Goal: Task Accomplishment & Management: Manage account settings

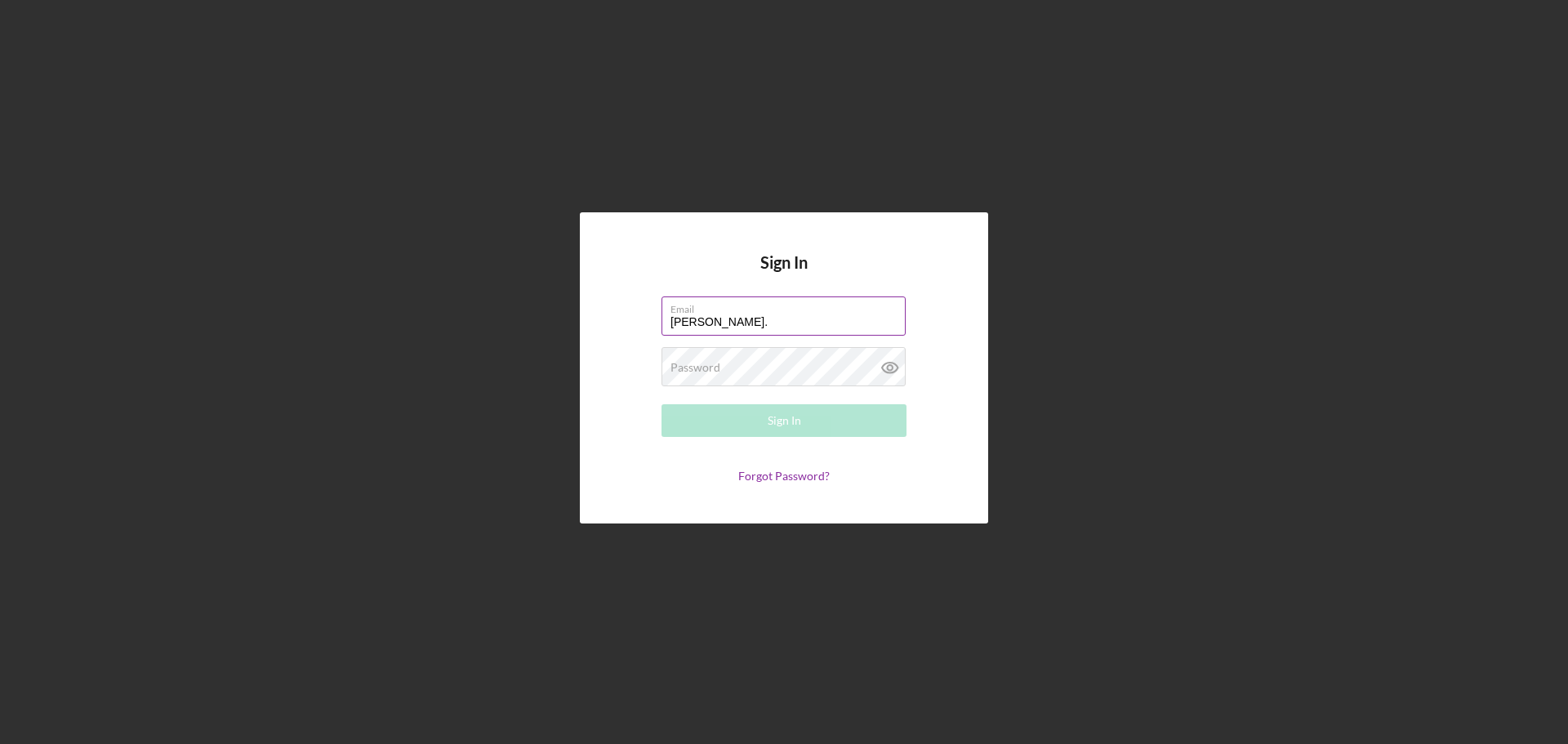
type input "[PERSON_NAME][EMAIL_ADDRESS][PERSON_NAME][DOMAIN_NAME]"
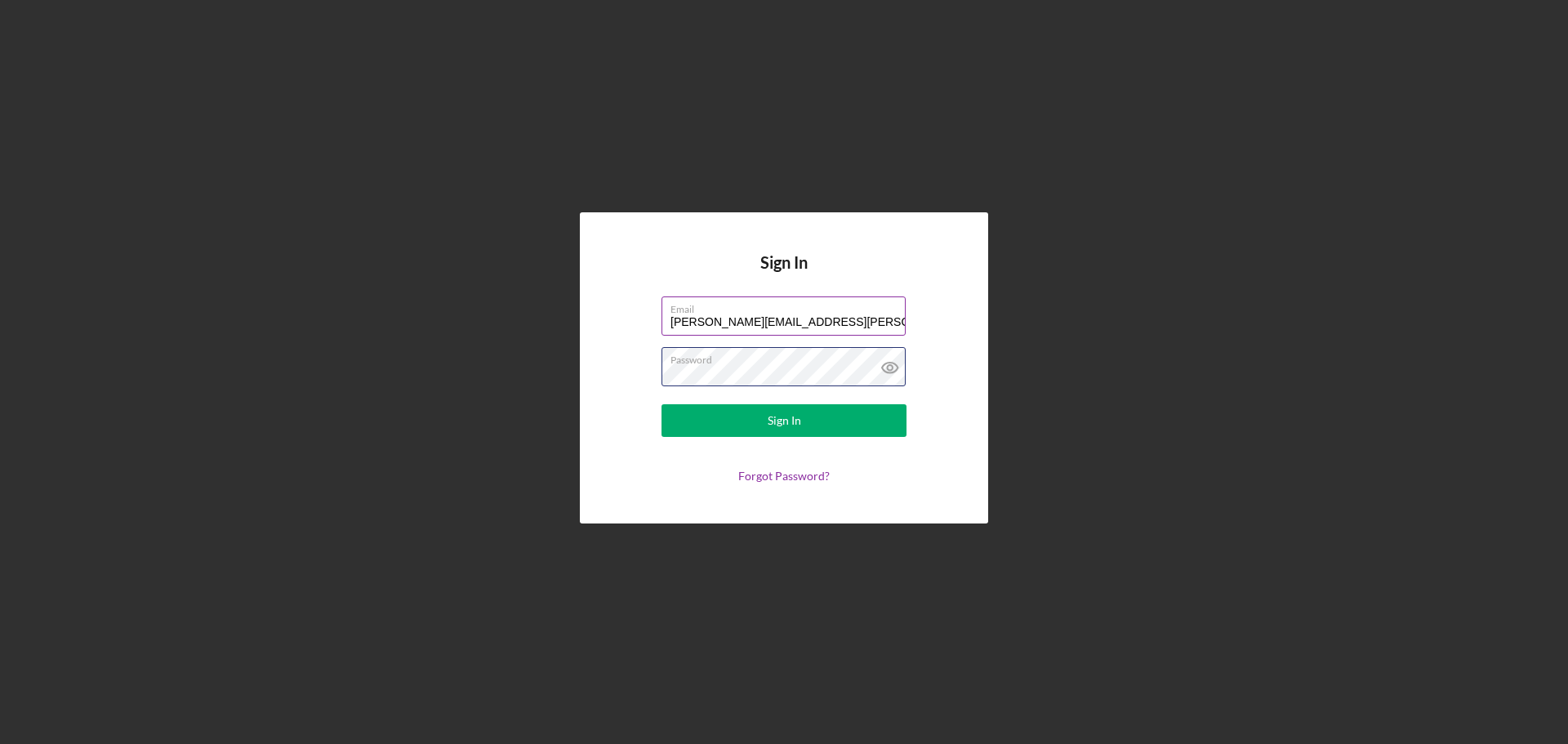
click at [661, 404] on button "Sign In" at bounding box center [784, 420] width 245 height 33
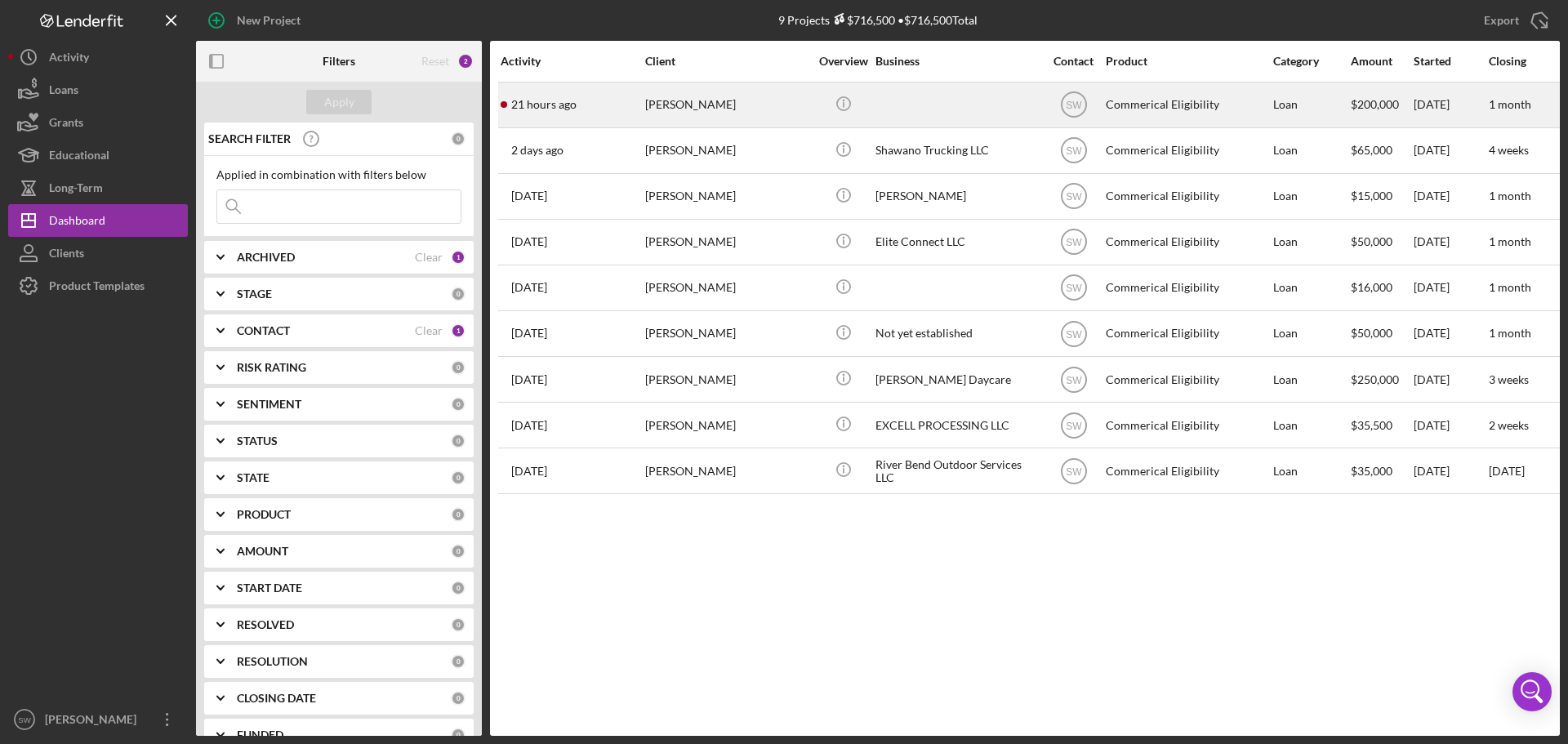
click at [678, 102] on div "[PERSON_NAME]" at bounding box center [727, 105] width 164 height 43
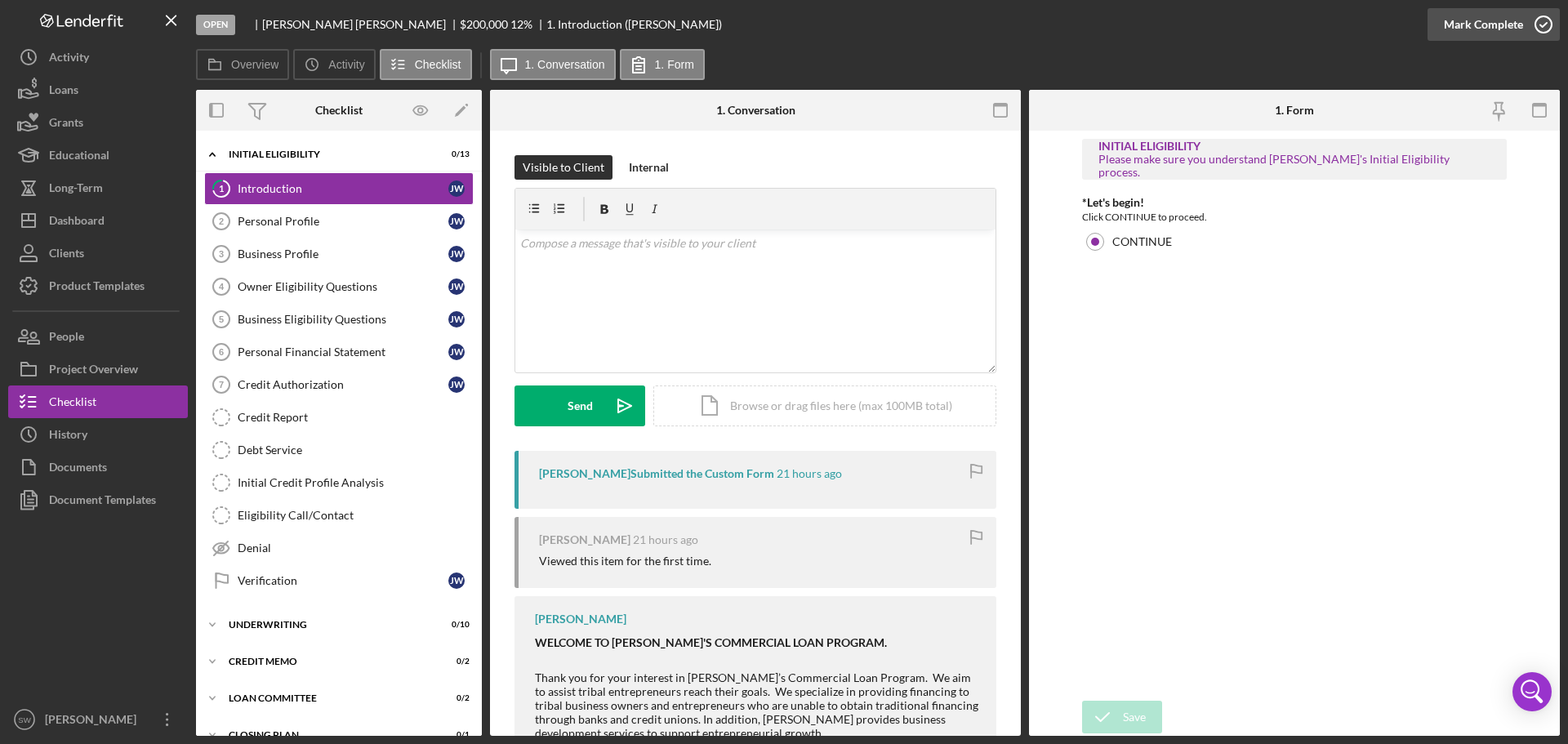
click at [1540, 23] on icon "button" at bounding box center [1544, 24] width 41 height 41
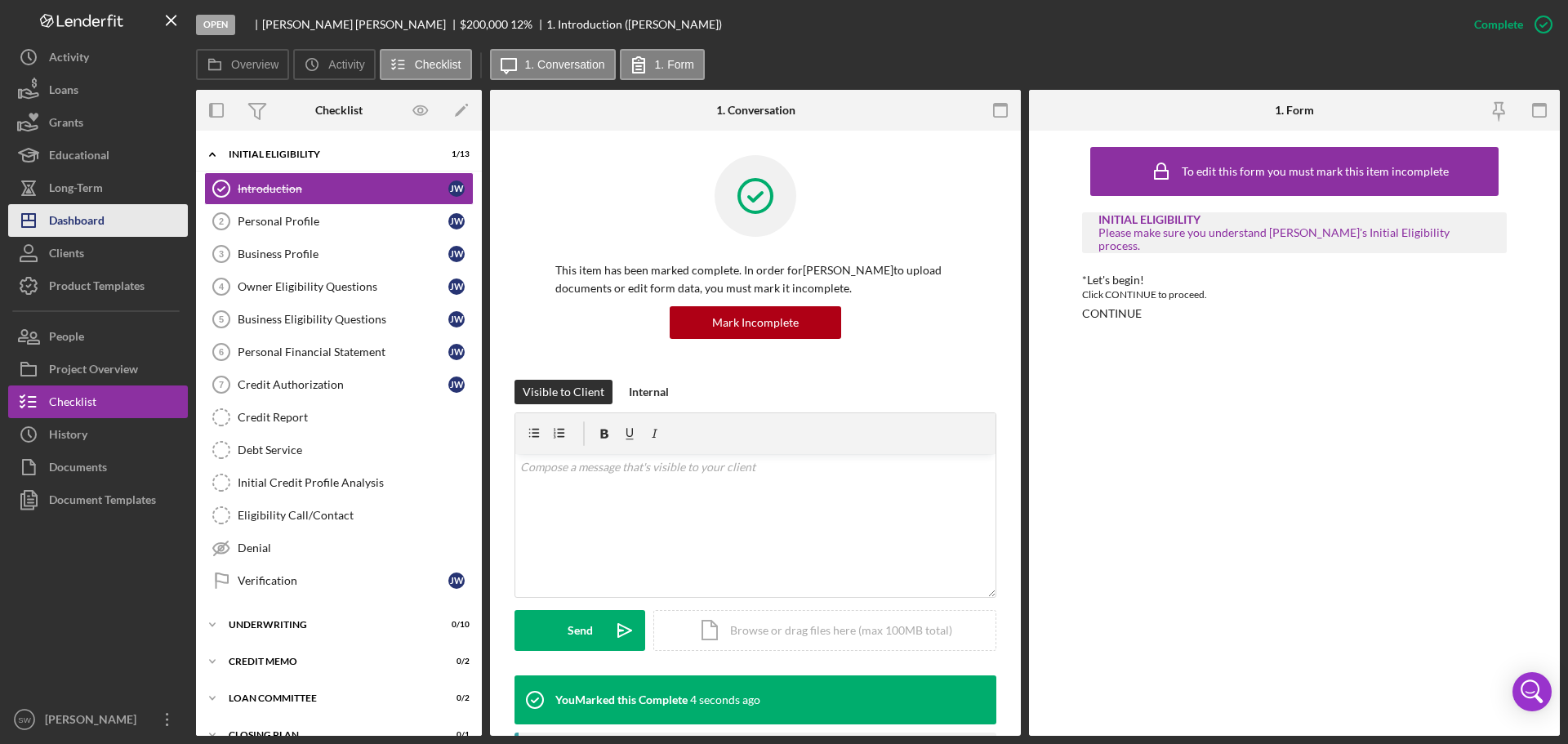
click at [74, 224] on div "Dashboard" at bounding box center [76, 222] width 55 height 36
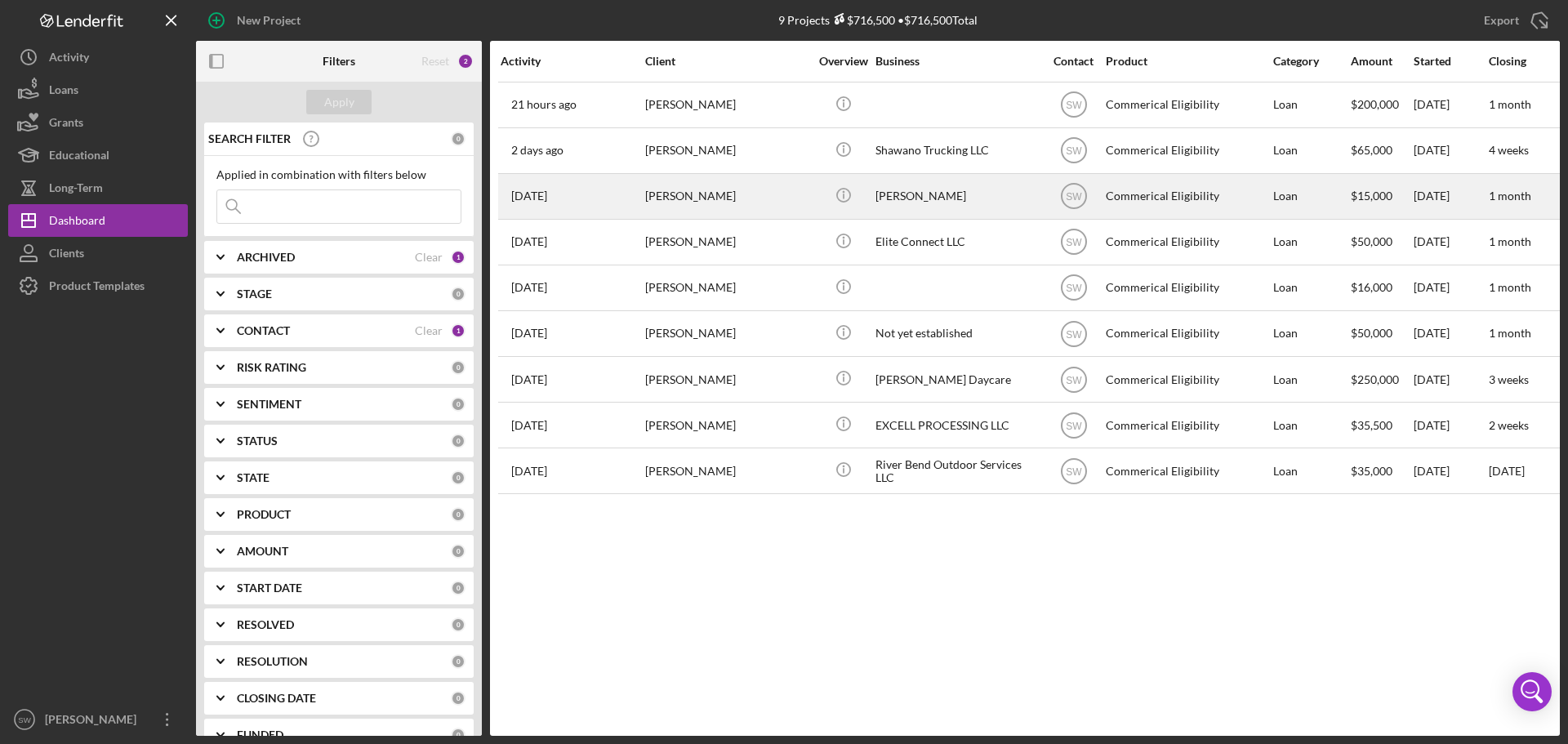
click at [667, 209] on div "[PERSON_NAME]" at bounding box center [727, 197] width 164 height 43
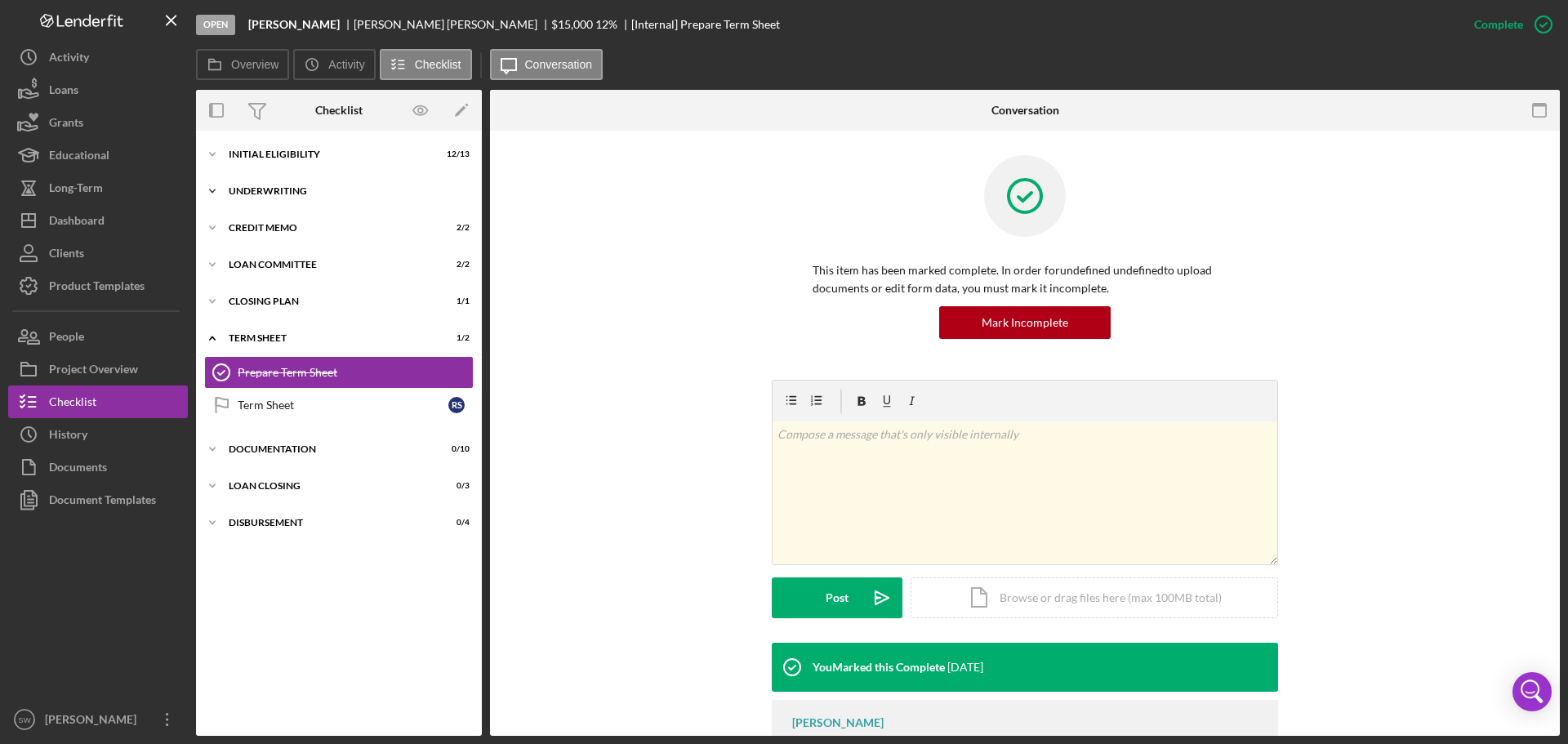
click at [214, 190] on icon "Icon/Expander" at bounding box center [212, 191] width 33 height 33
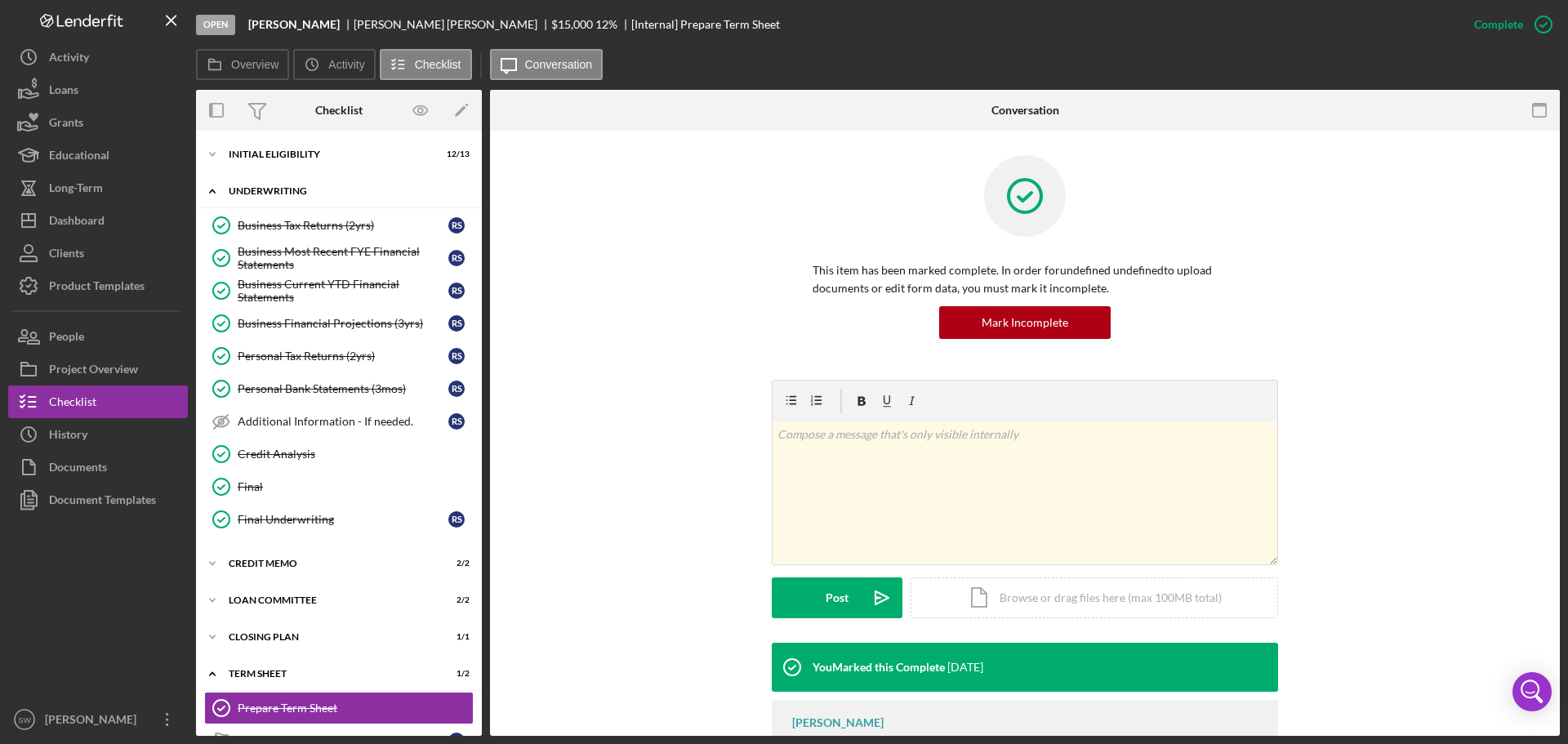
click at [211, 190] on icon "Icon/Expander" at bounding box center [212, 191] width 33 height 33
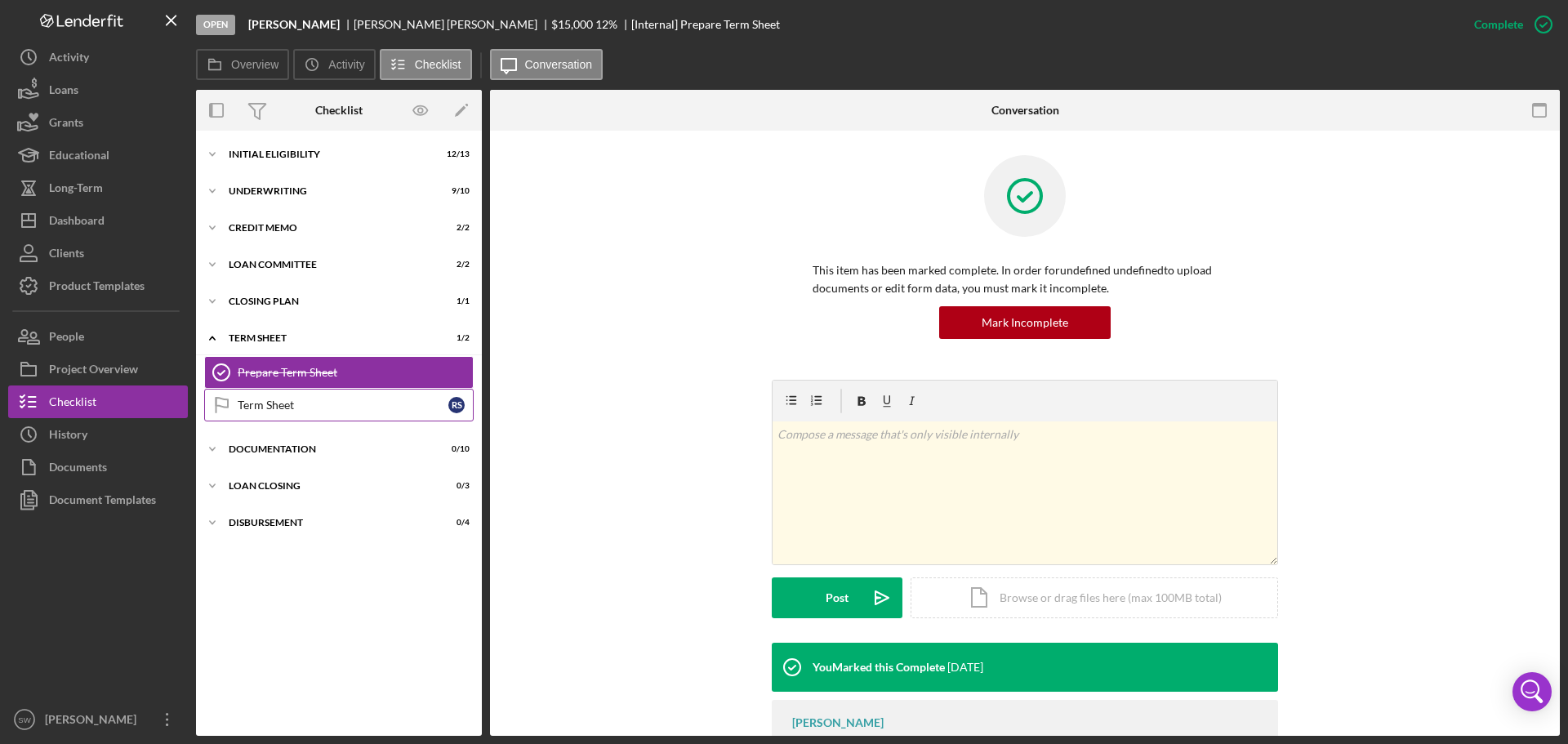
click at [254, 405] on div "Term Sheet" at bounding box center [342, 405] width 211 height 13
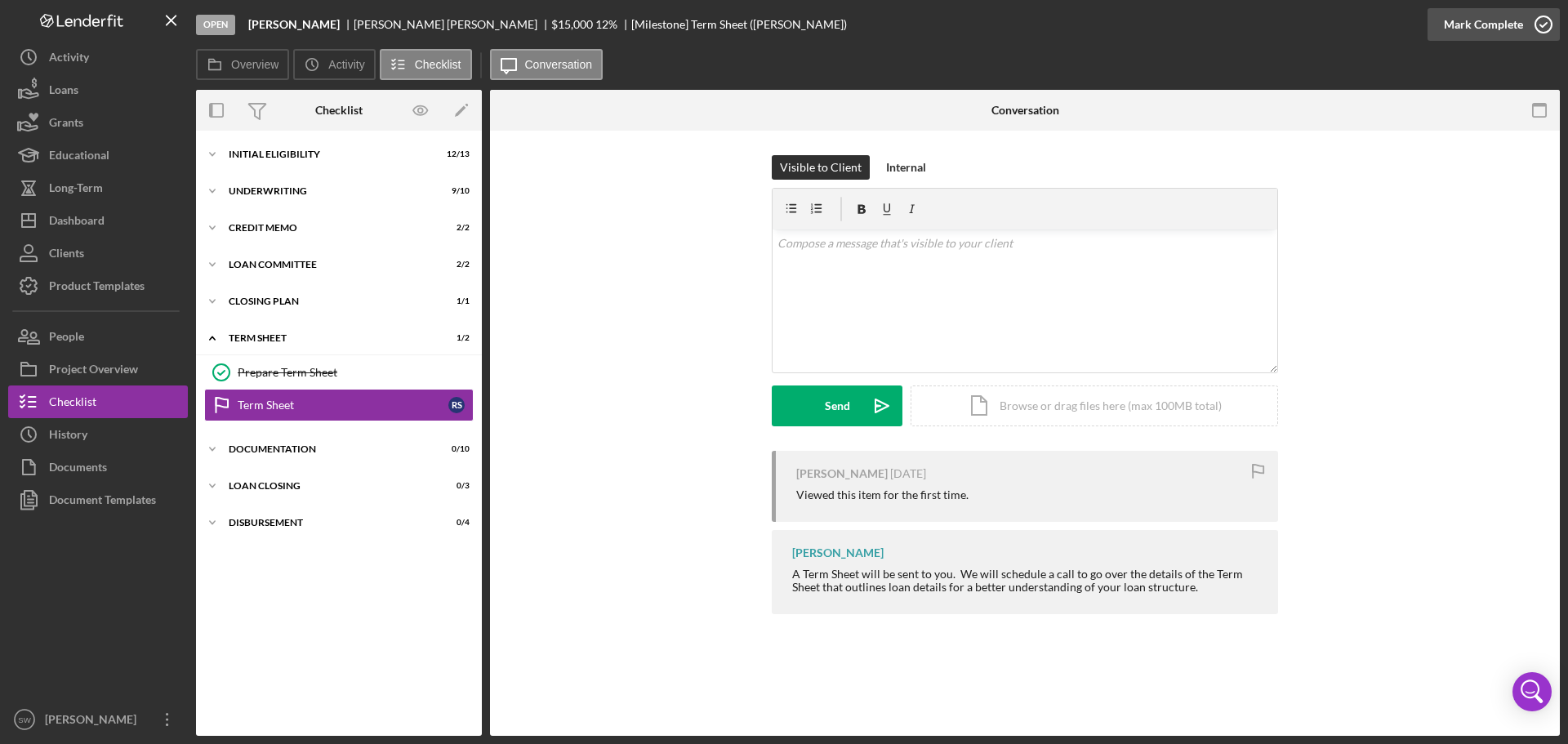
click at [1542, 23] on icon "button" at bounding box center [1544, 24] width 41 height 41
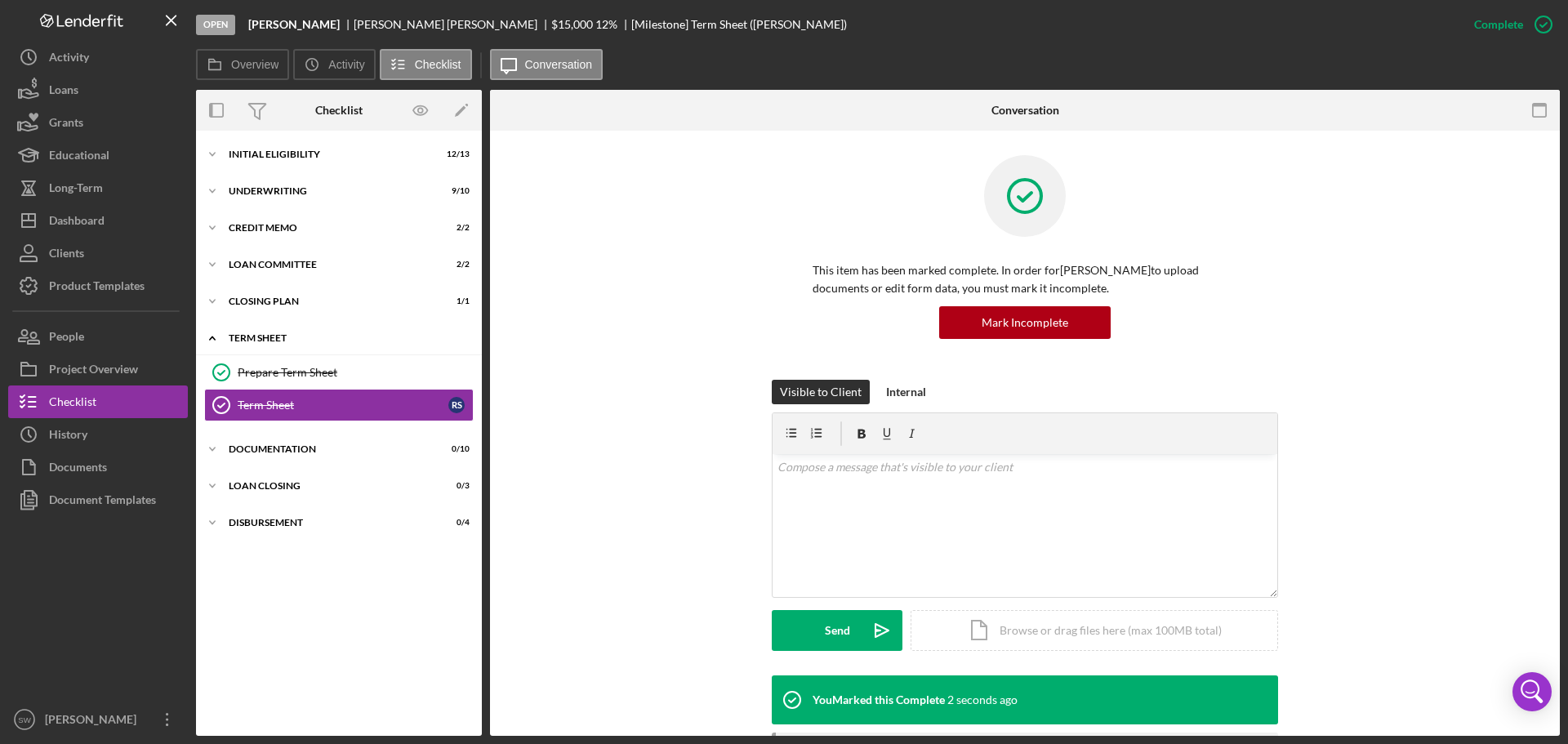
click at [214, 338] on icon "Icon/Expander" at bounding box center [212, 338] width 33 height 33
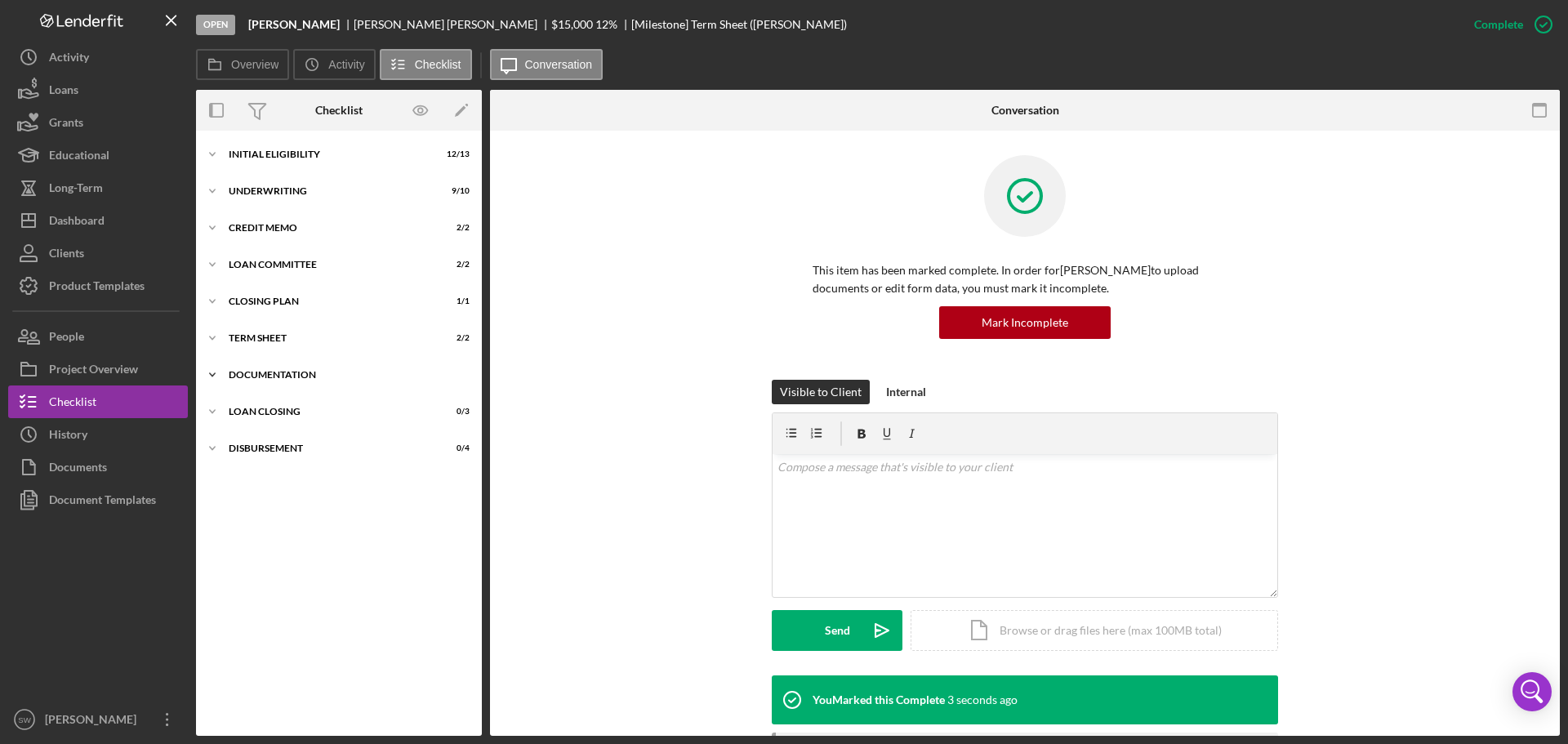
click at [214, 373] on icon "Icon/Expander" at bounding box center [212, 374] width 33 height 33
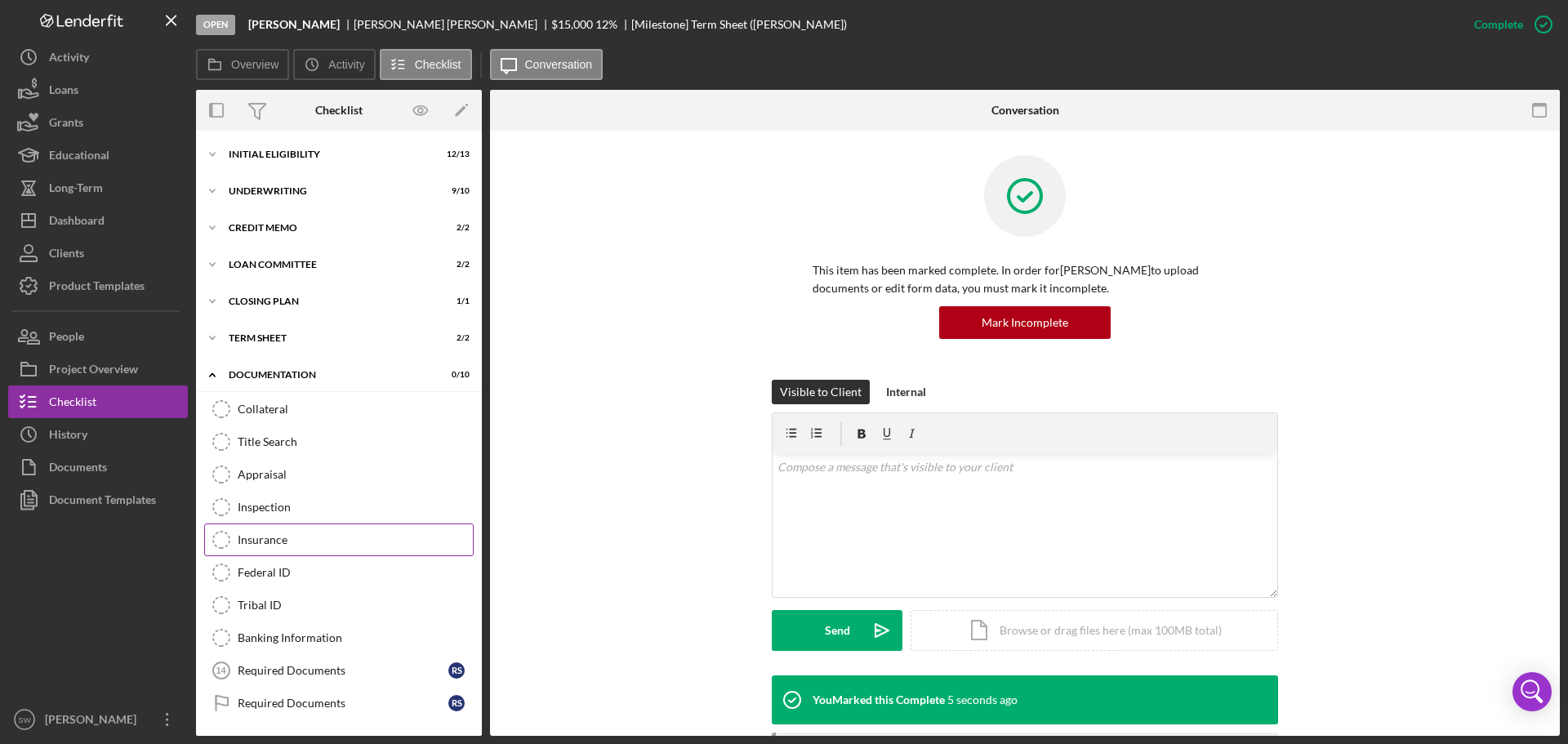
scroll to position [74, 0]
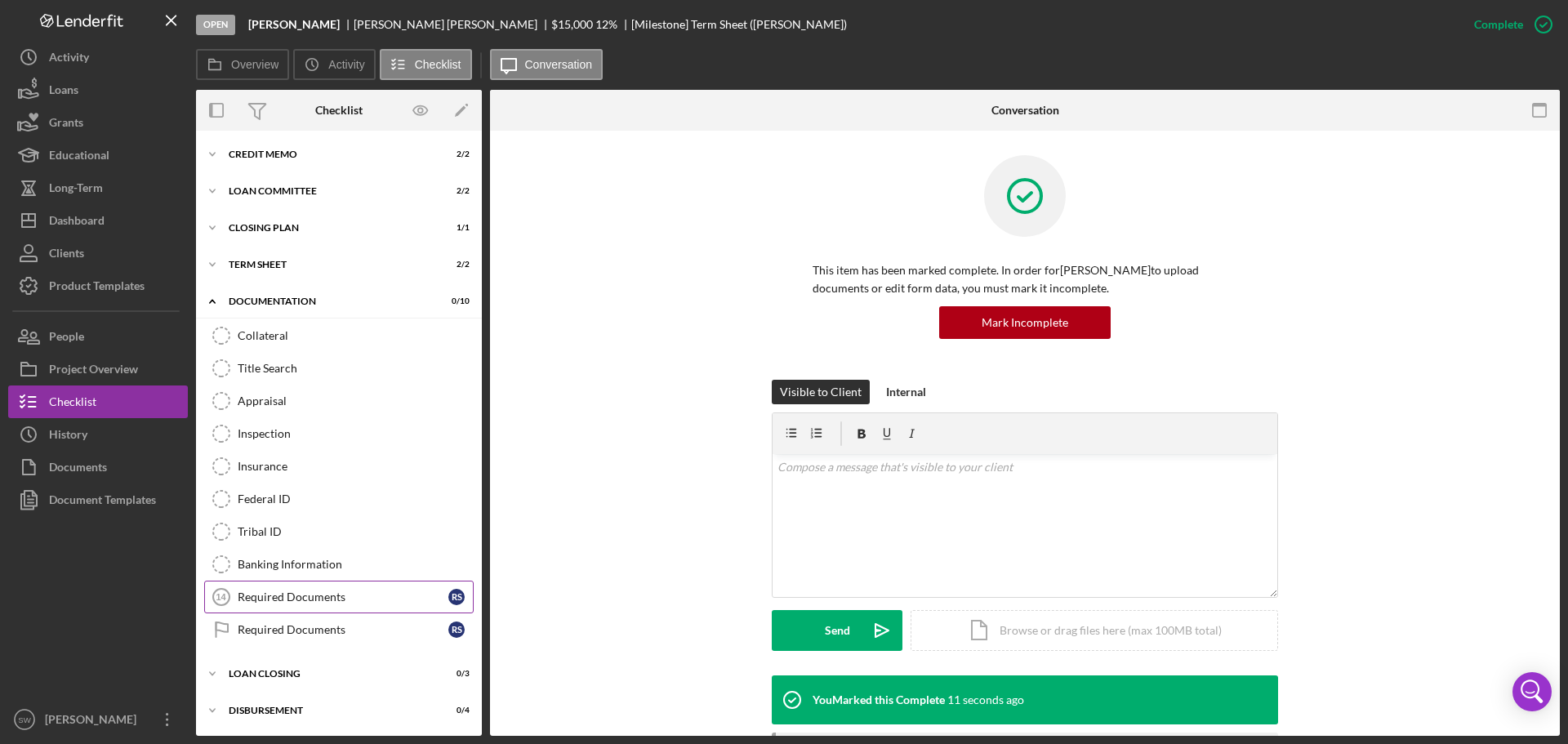
click at [257, 597] on div "Required Documents" at bounding box center [342, 597] width 211 height 13
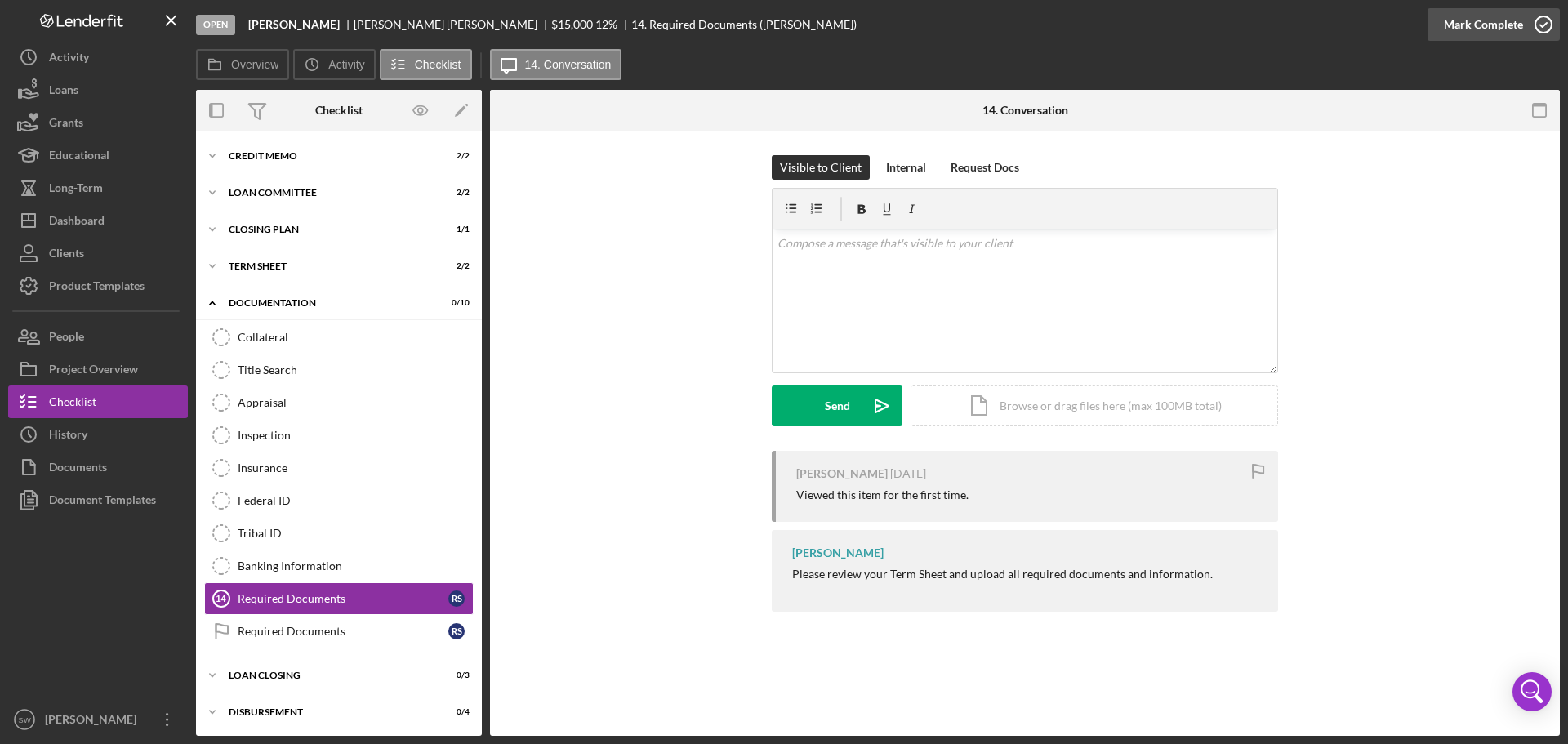
click at [1543, 23] on icon "button" at bounding box center [1544, 24] width 41 height 41
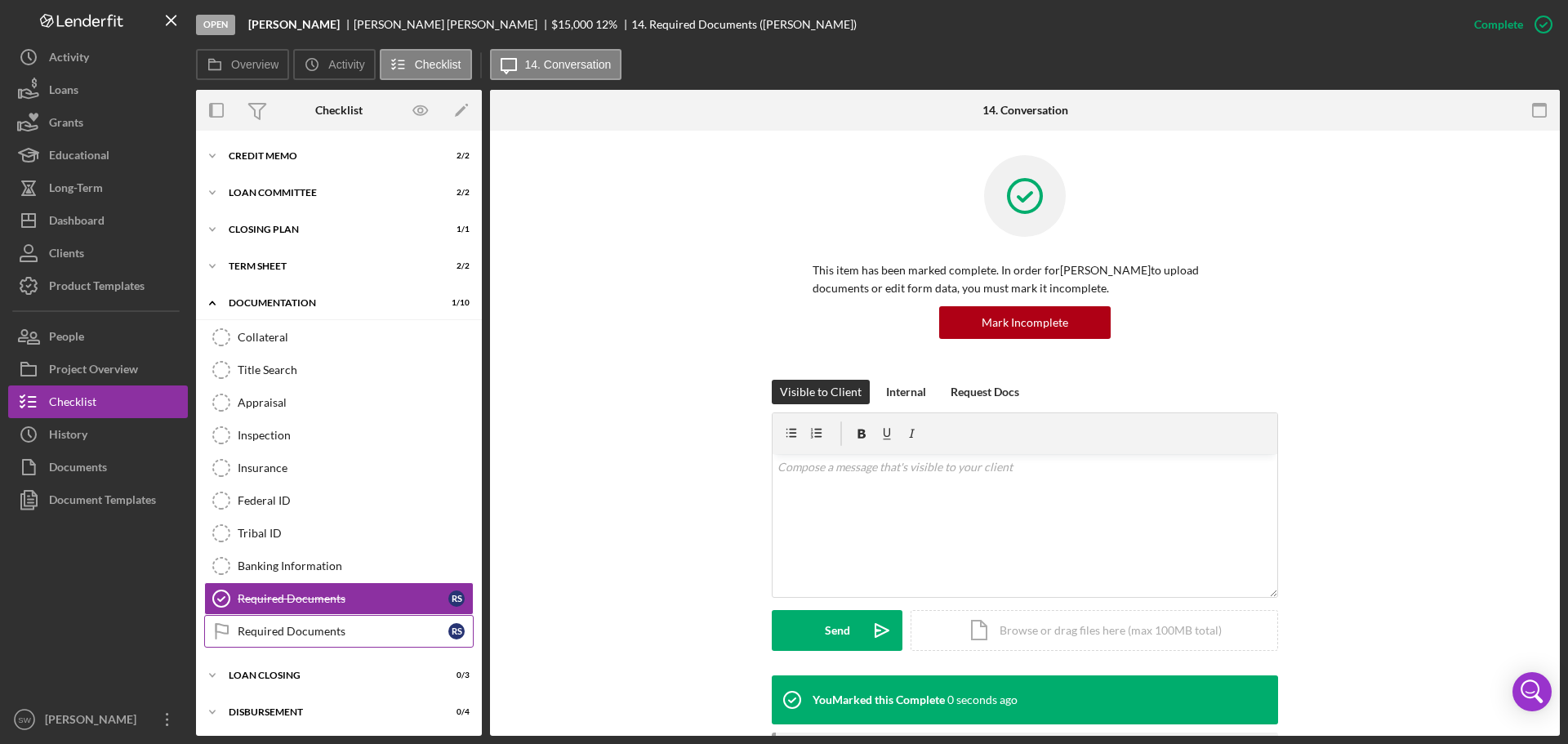
click at [267, 626] on div "Required Documents" at bounding box center [342, 632] width 211 height 13
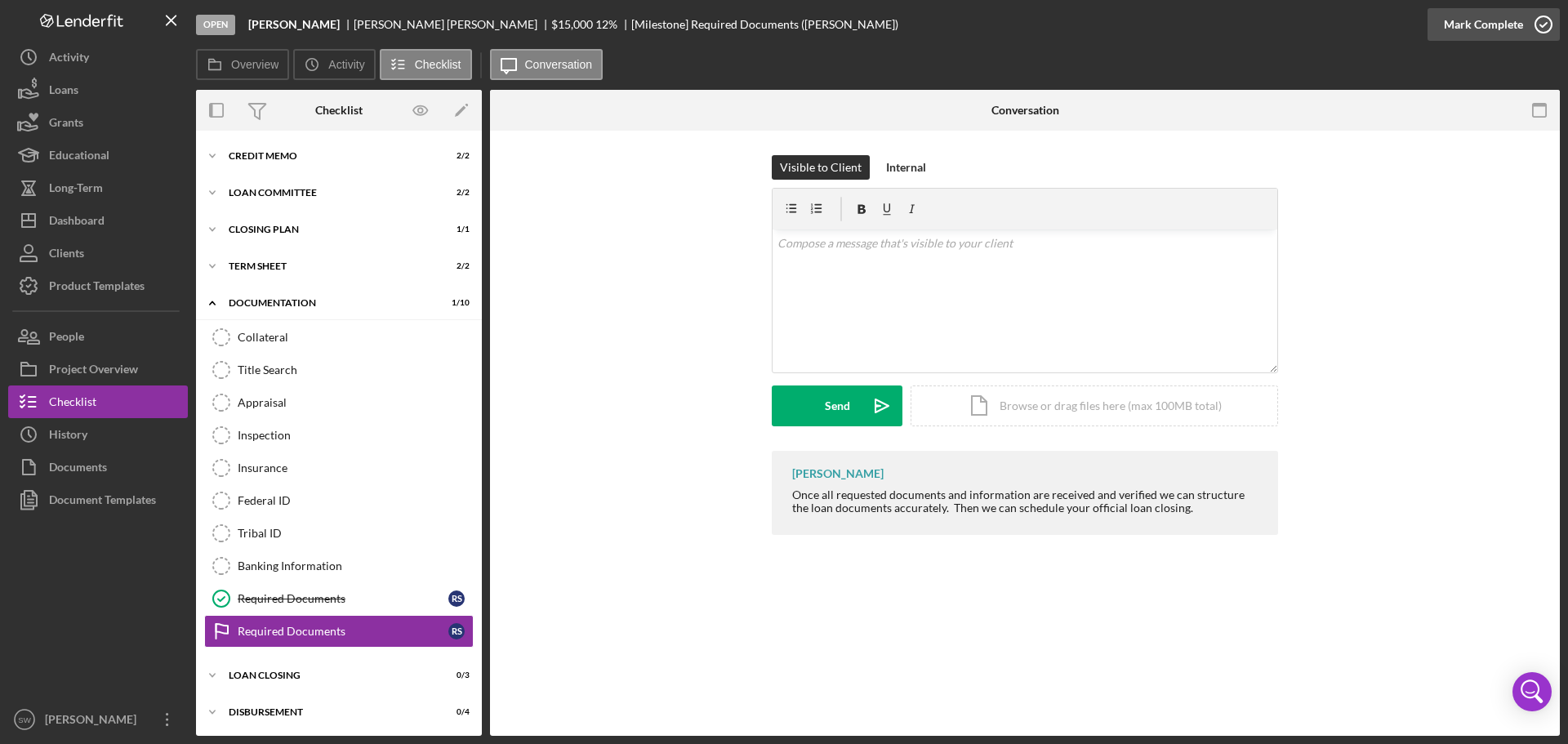
click at [1544, 22] on icon "button" at bounding box center [1544, 24] width 41 height 41
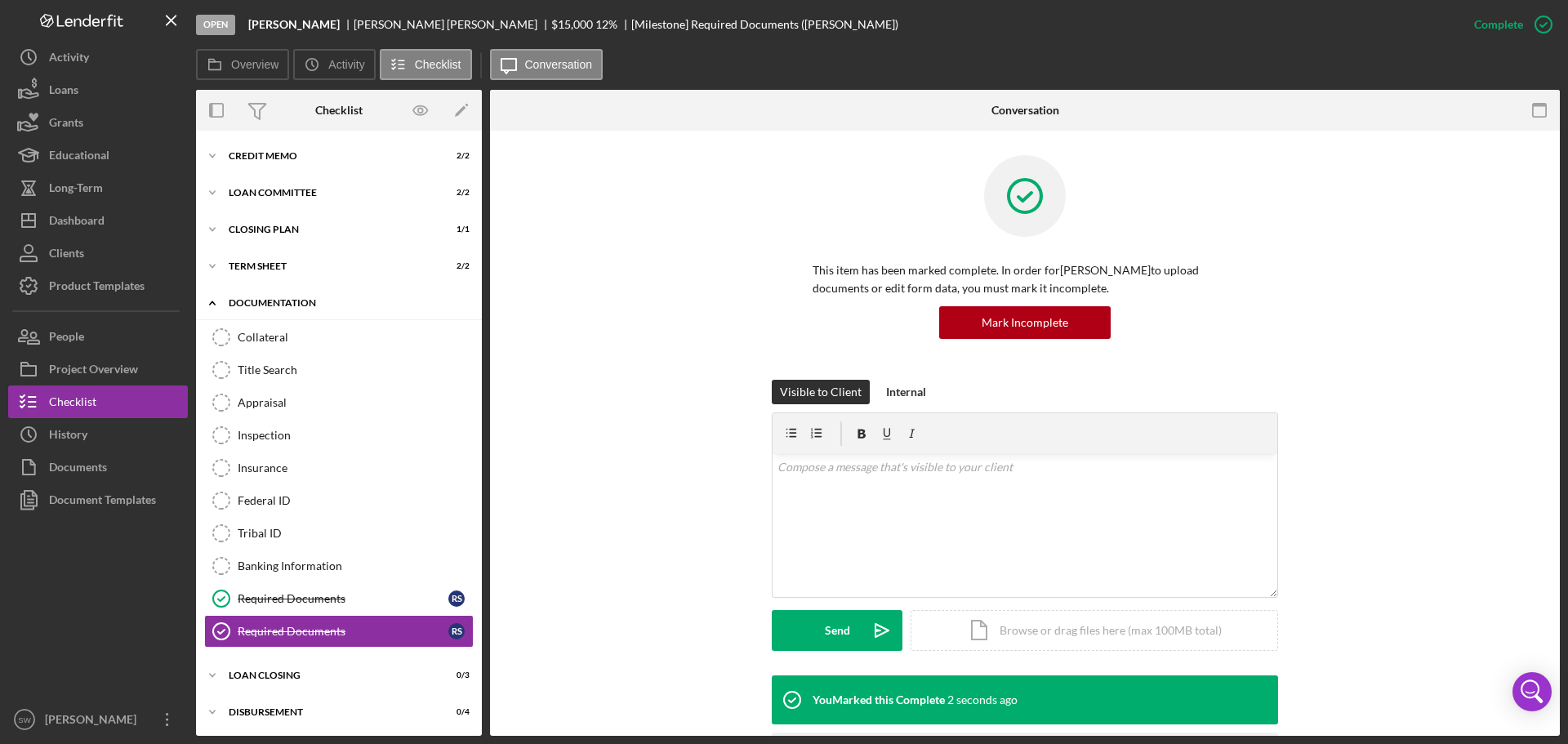
click at [212, 305] on icon "Icon/Expander" at bounding box center [212, 302] width 33 height 33
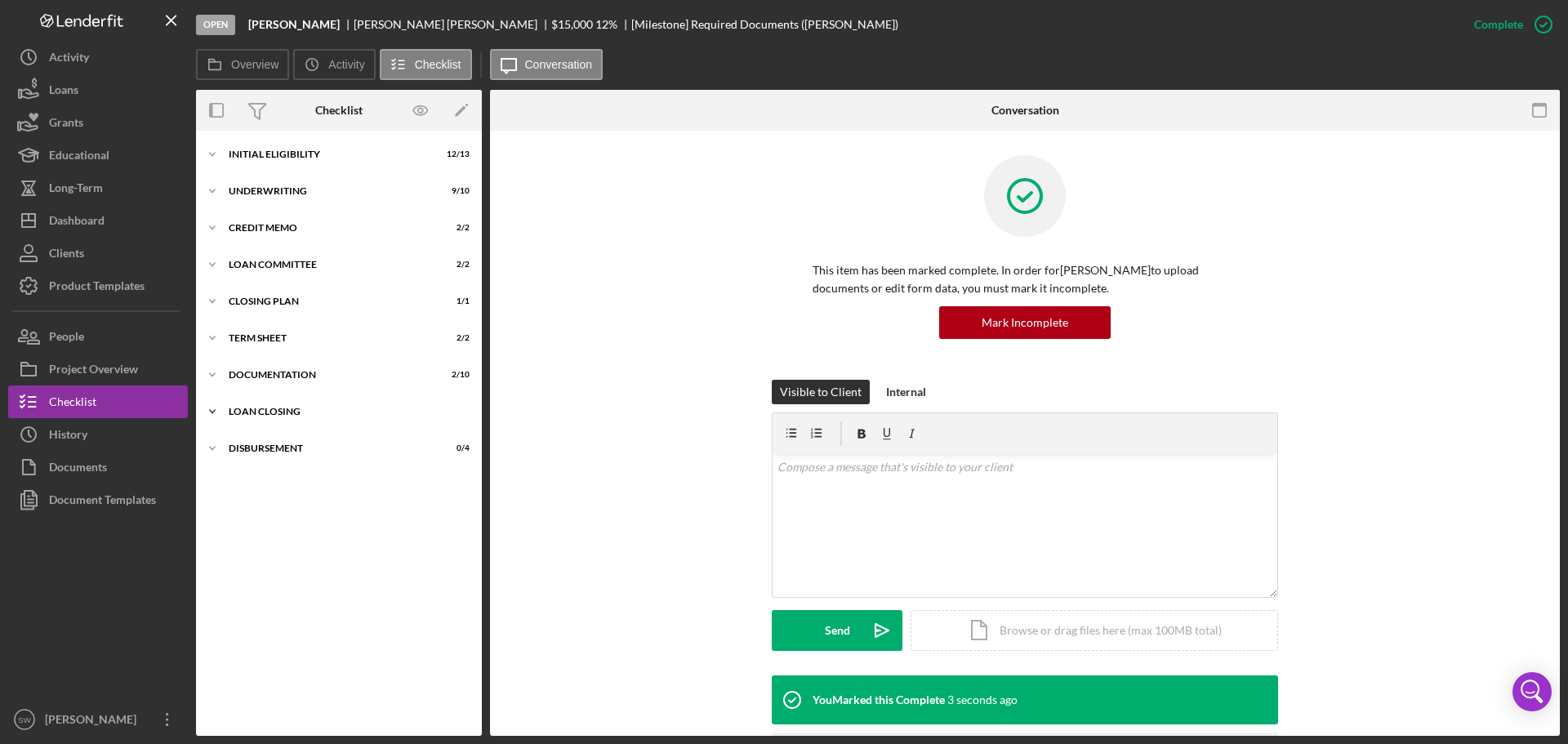
click at [235, 410] on div "LOAN CLOSING" at bounding box center [344, 412] width 233 height 9
click at [211, 194] on icon "Icon/Expander" at bounding box center [212, 191] width 33 height 33
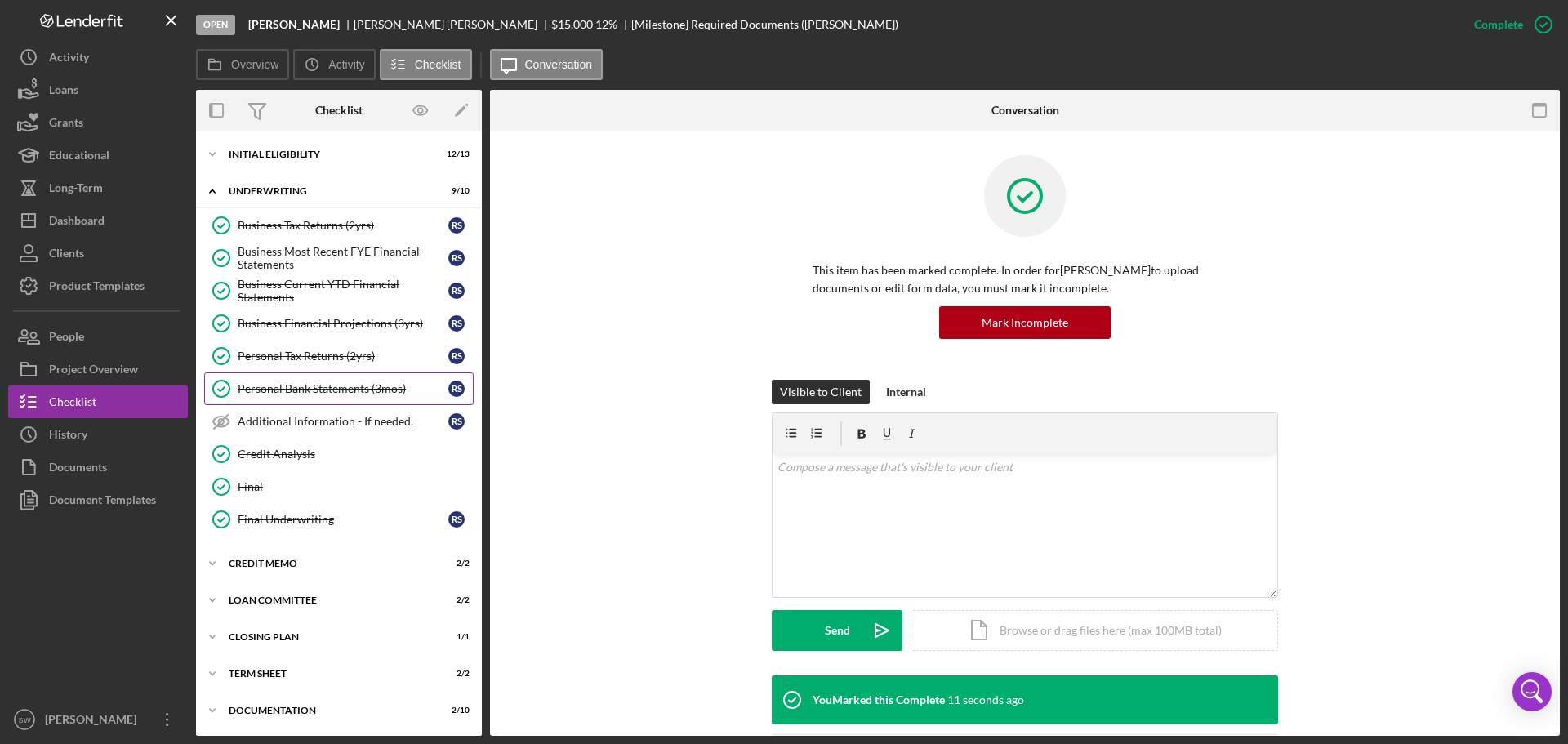
click at [271, 390] on div "Personal Bank Statements (3mos)" at bounding box center [342, 389] width 211 height 13
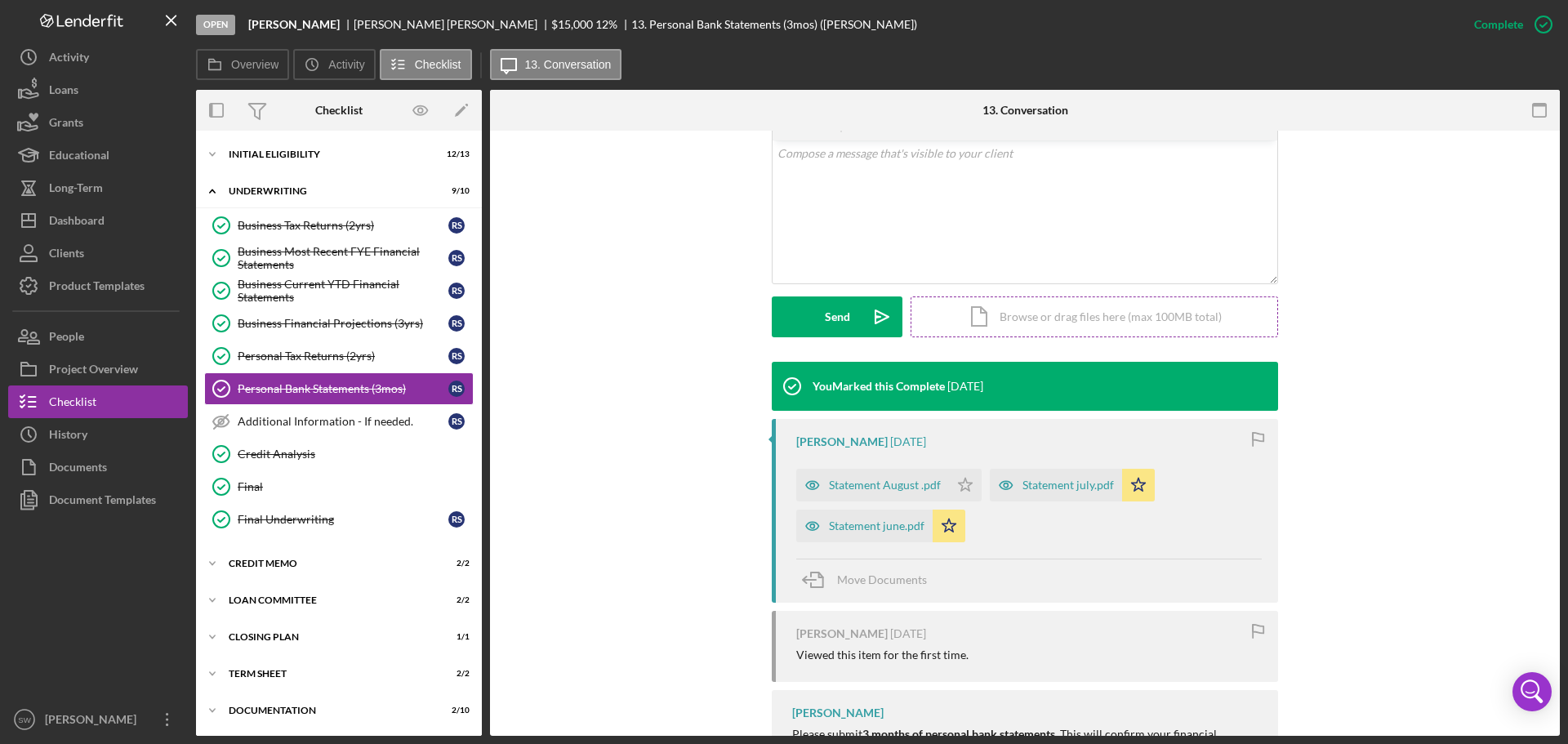
scroll to position [327, 0]
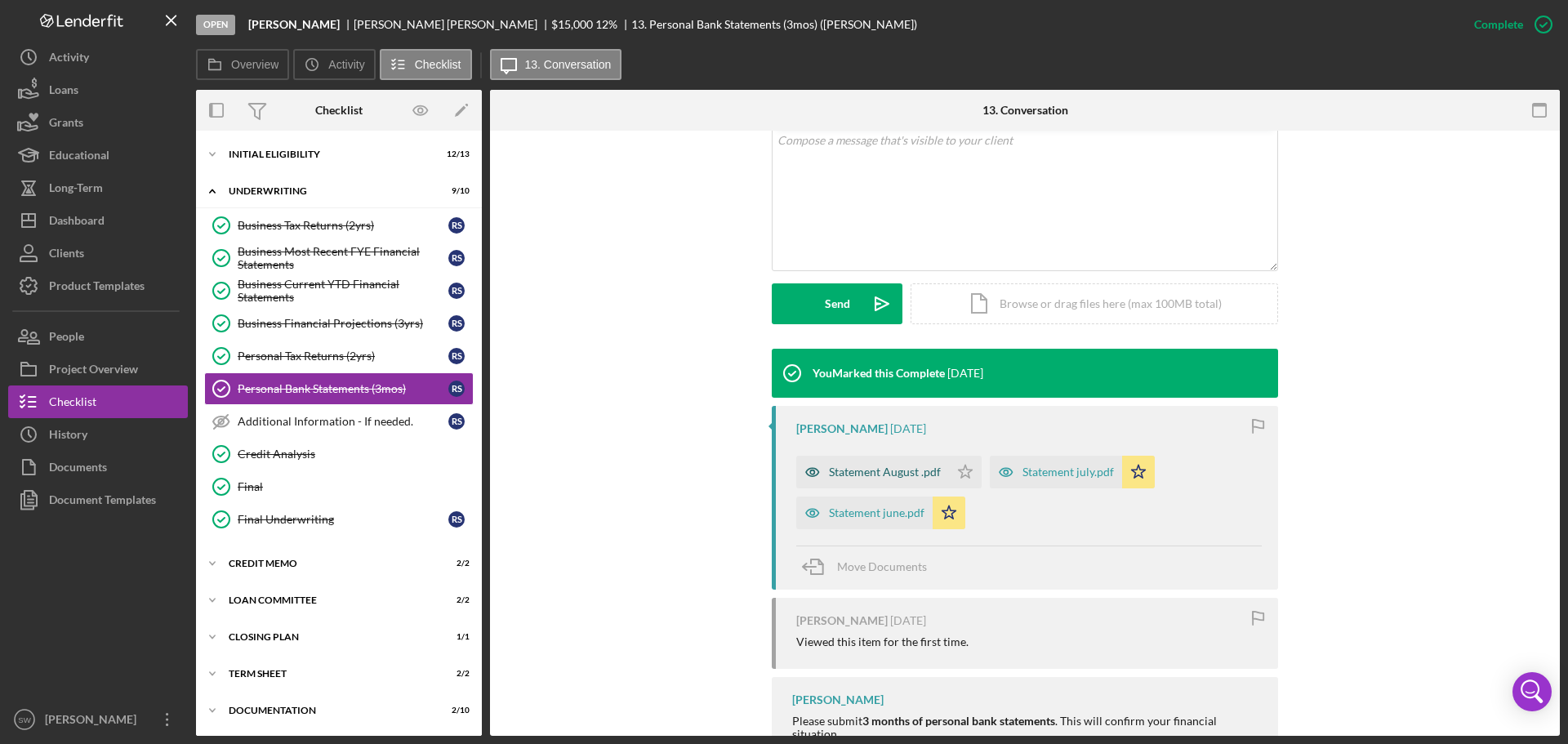
click at [859, 474] on div "Statement August .pdf" at bounding box center [885, 473] width 112 height 13
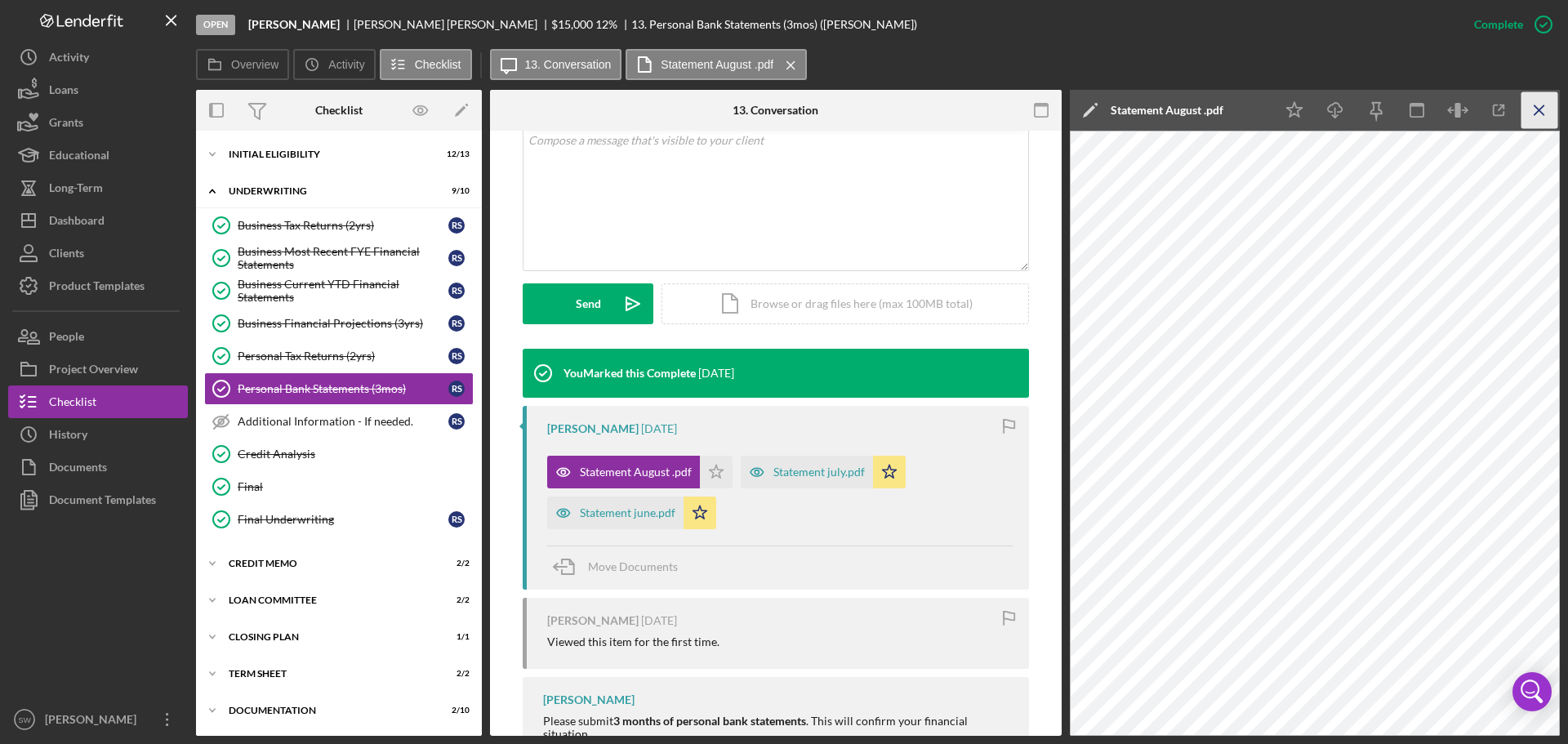
click at [1544, 109] on icon "Icon/Menu Close" at bounding box center [1539, 110] width 36 height 36
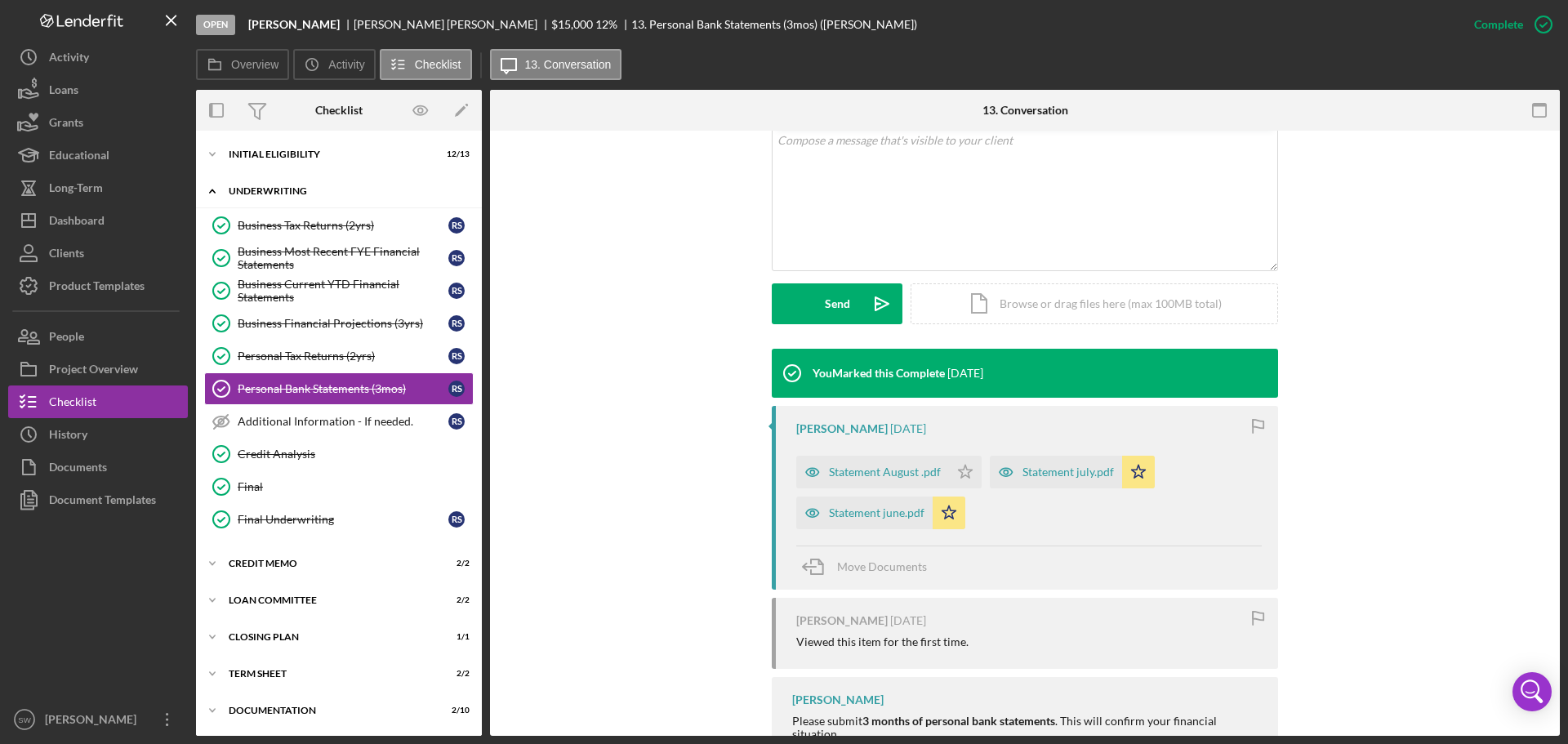
click at [212, 192] on icon "Icon/Expander" at bounding box center [212, 191] width 33 height 33
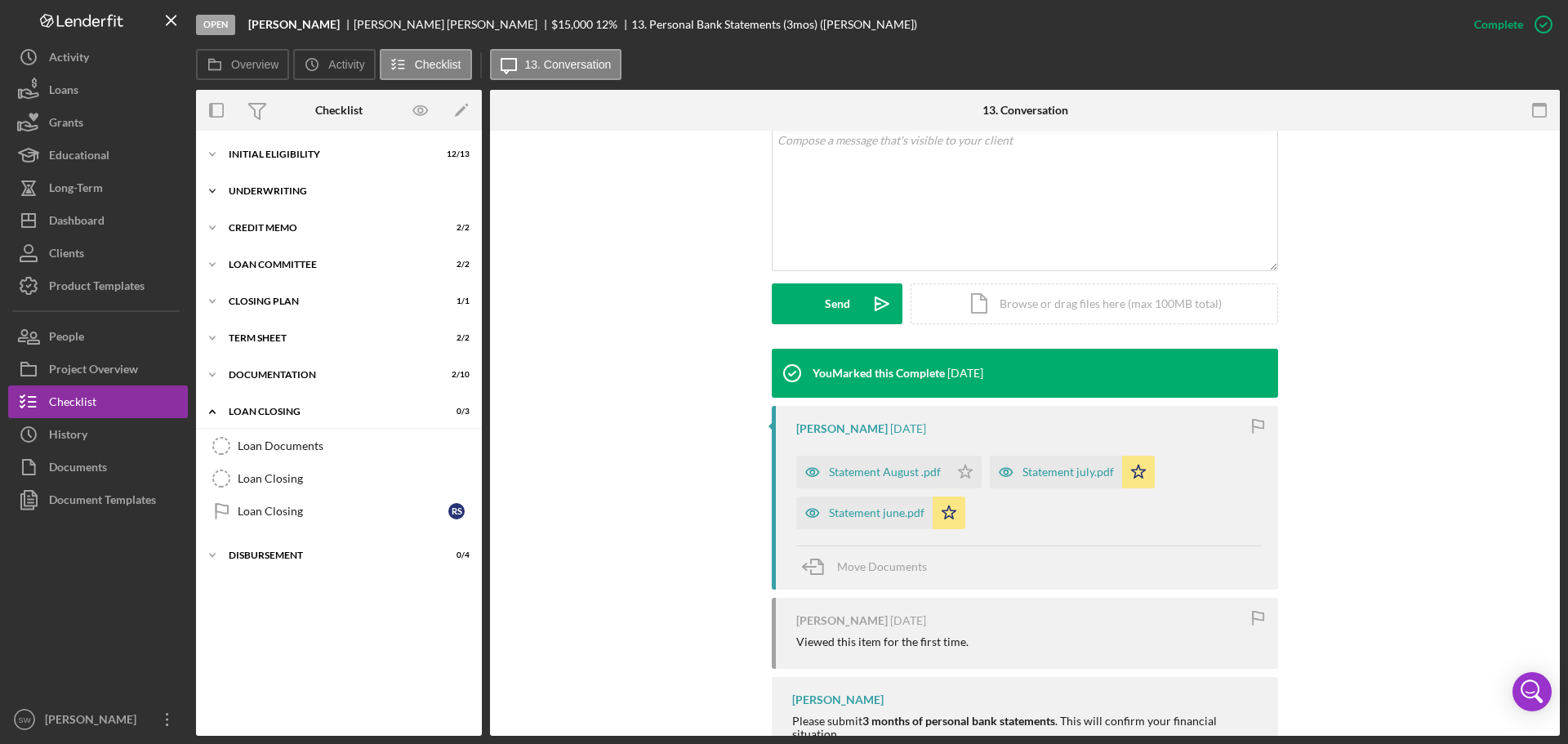
click at [212, 187] on icon "Icon/Expander" at bounding box center [212, 191] width 33 height 33
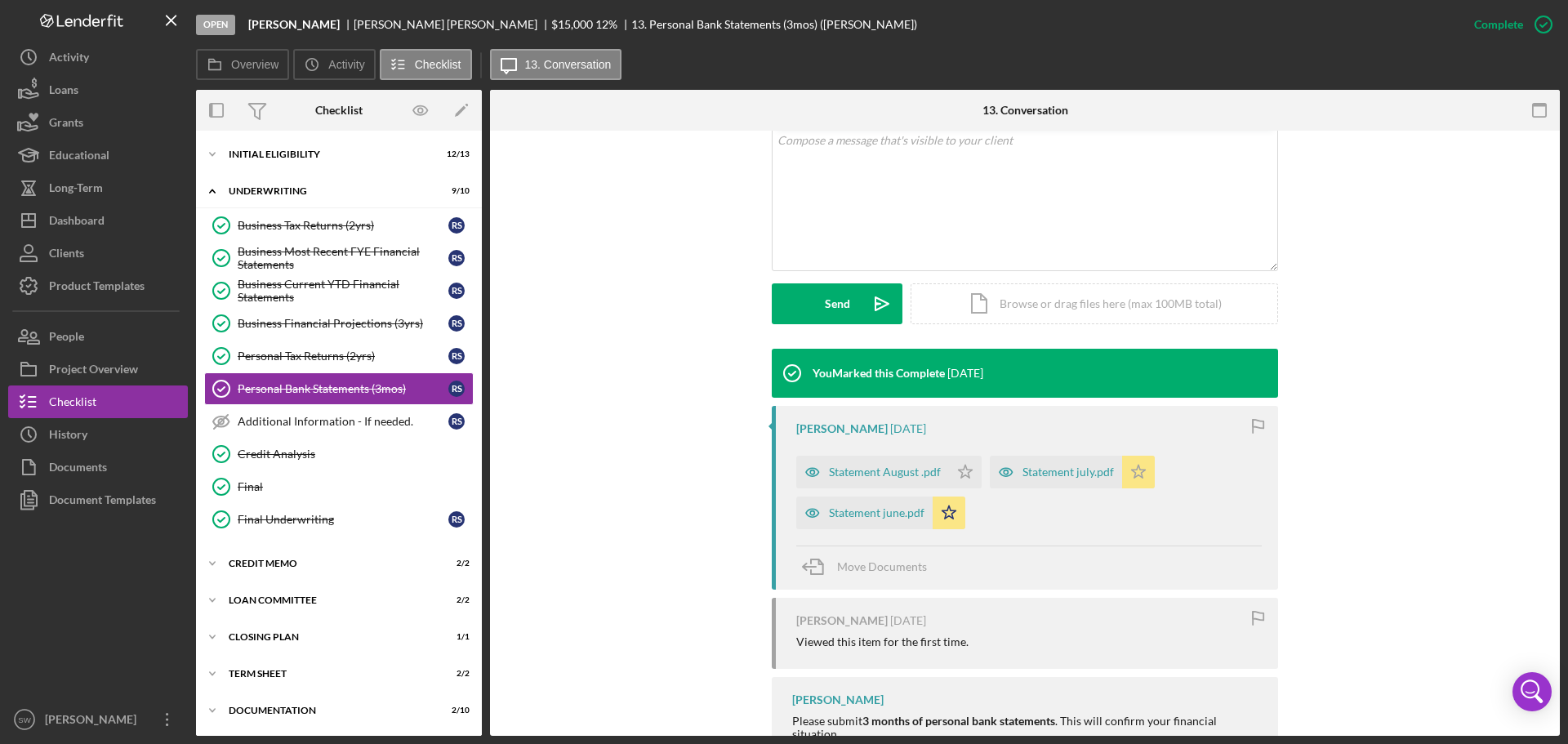
click at [872, 473] on div "Statement August .pdf" at bounding box center [885, 473] width 112 height 13
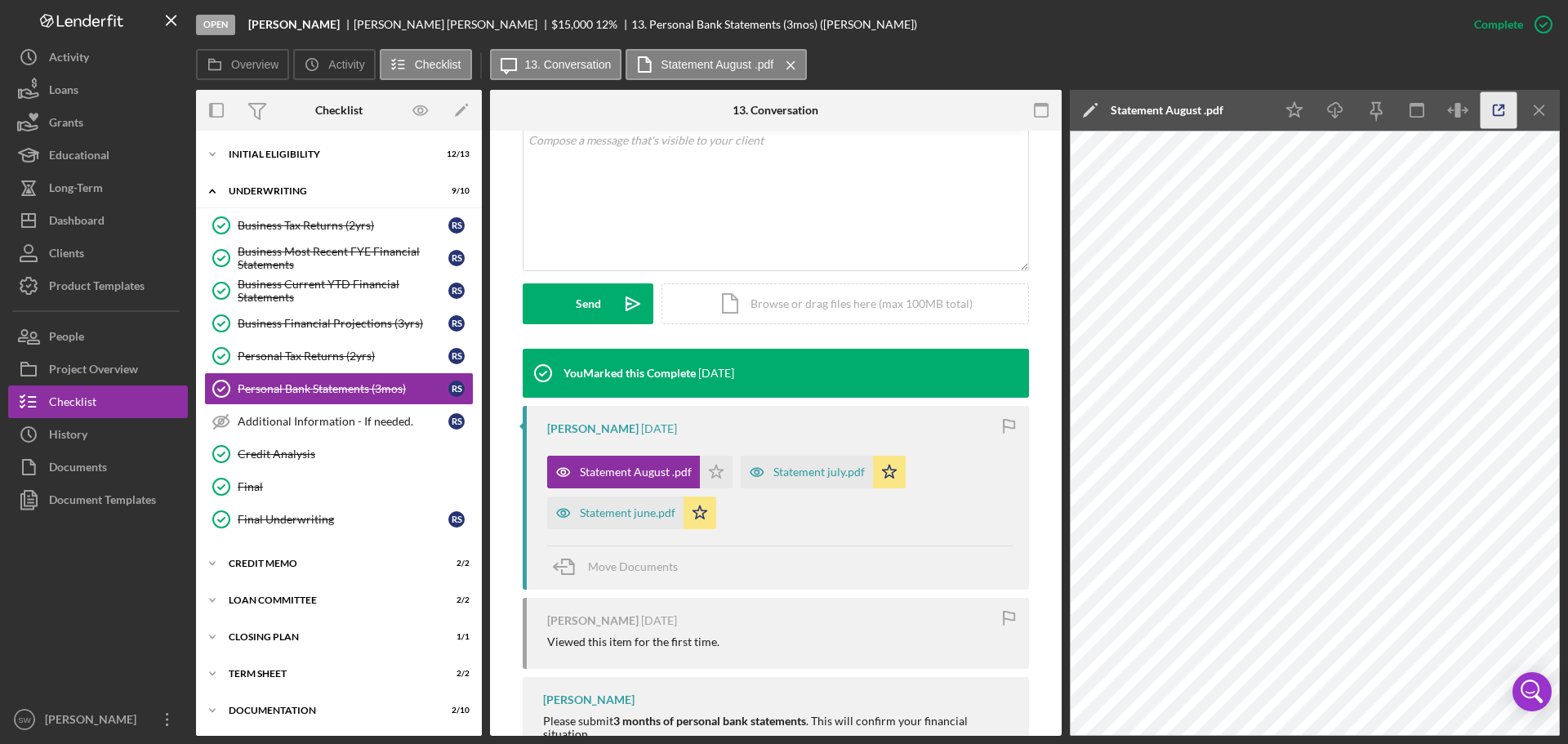
click at [1501, 111] on icon "button" at bounding box center [1499, 110] width 36 height 36
click at [215, 188] on icon "Icon/Expander" at bounding box center [212, 191] width 33 height 33
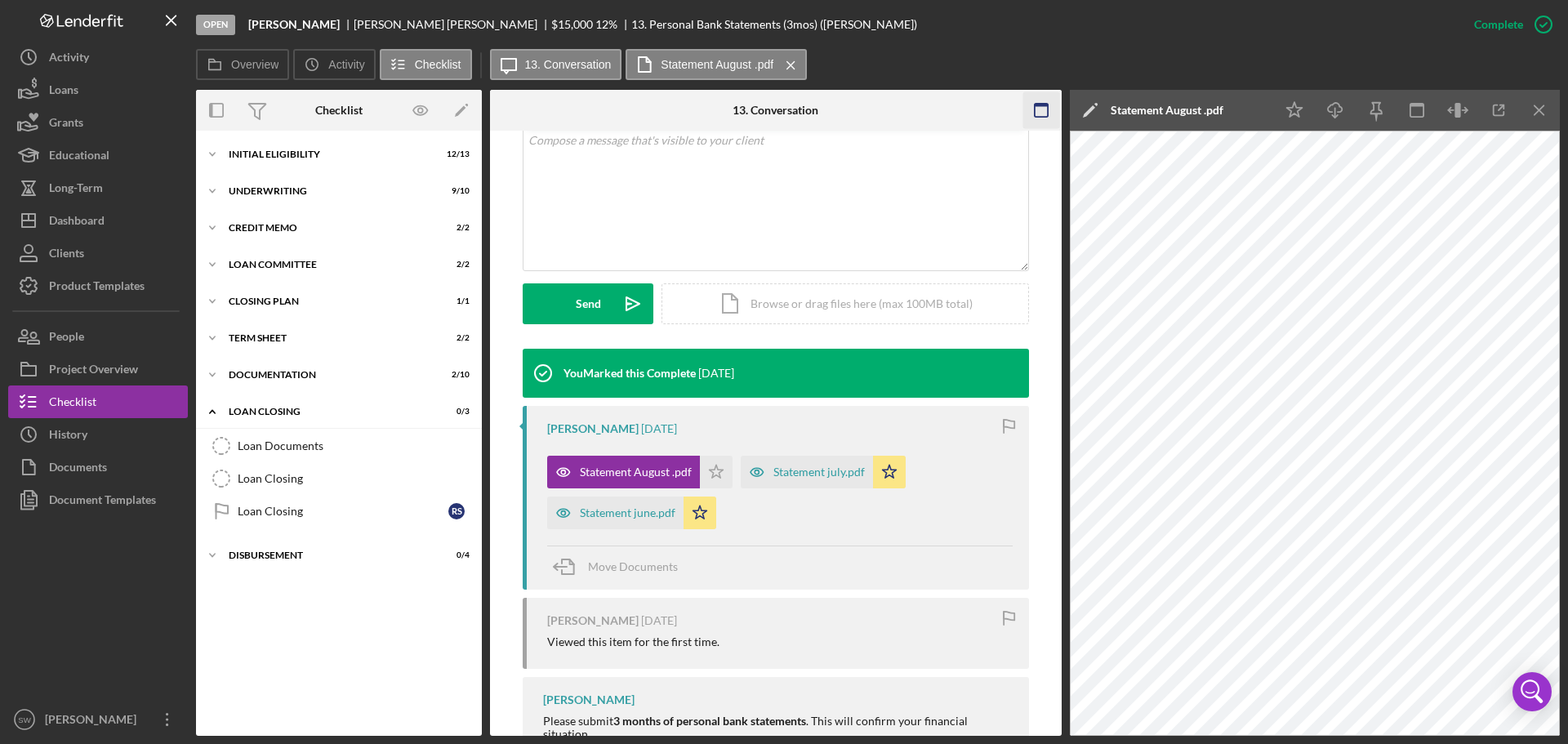
drag, startPoint x: 1538, startPoint y: 108, endPoint x: 1517, endPoint y: 107, distance: 21.0
click at [1538, 108] on icon "Icon/Menu Close" at bounding box center [1539, 110] width 36 height 36
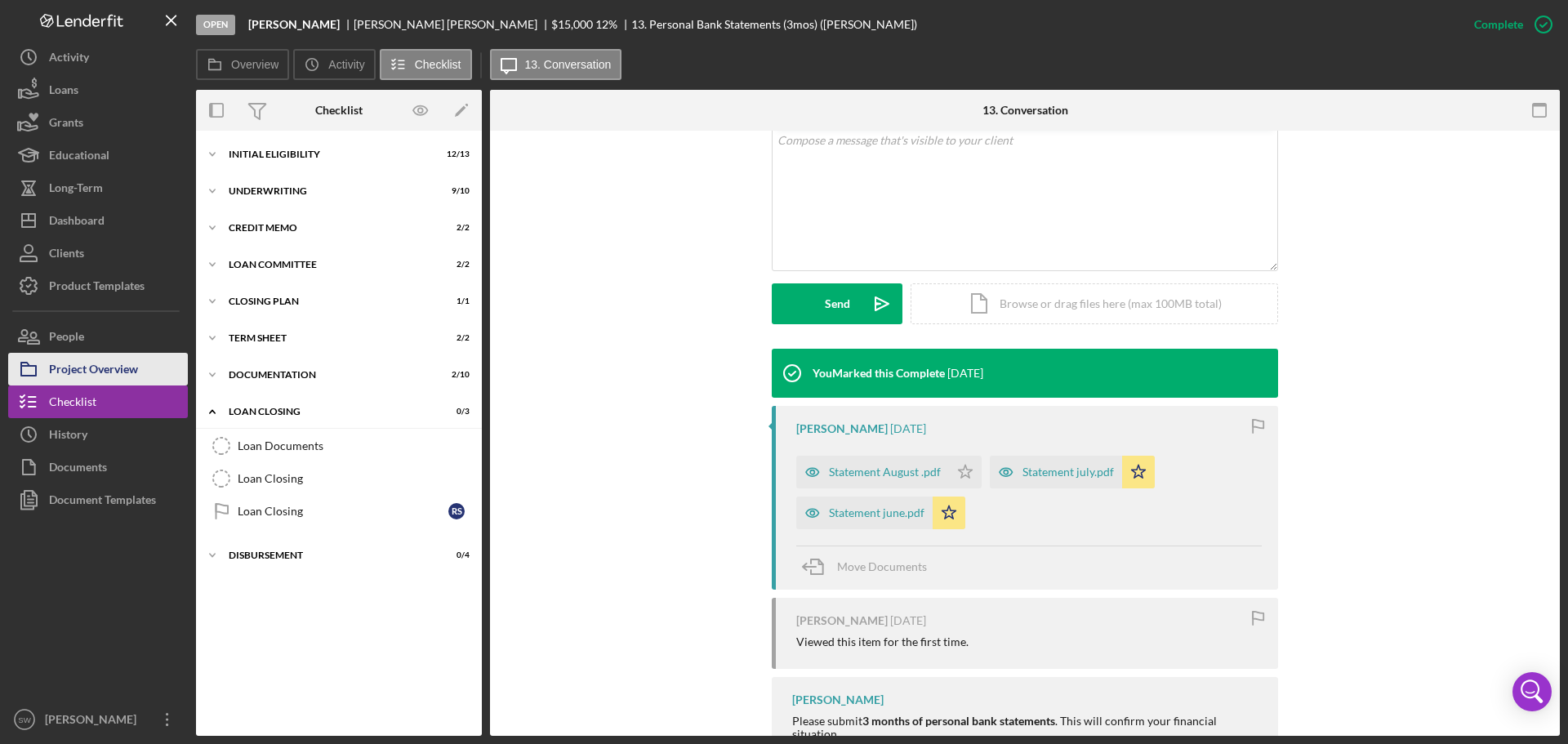
click at [67, 364] on div "Project Overview" at bounding box center [93, 371] width 89 height 36
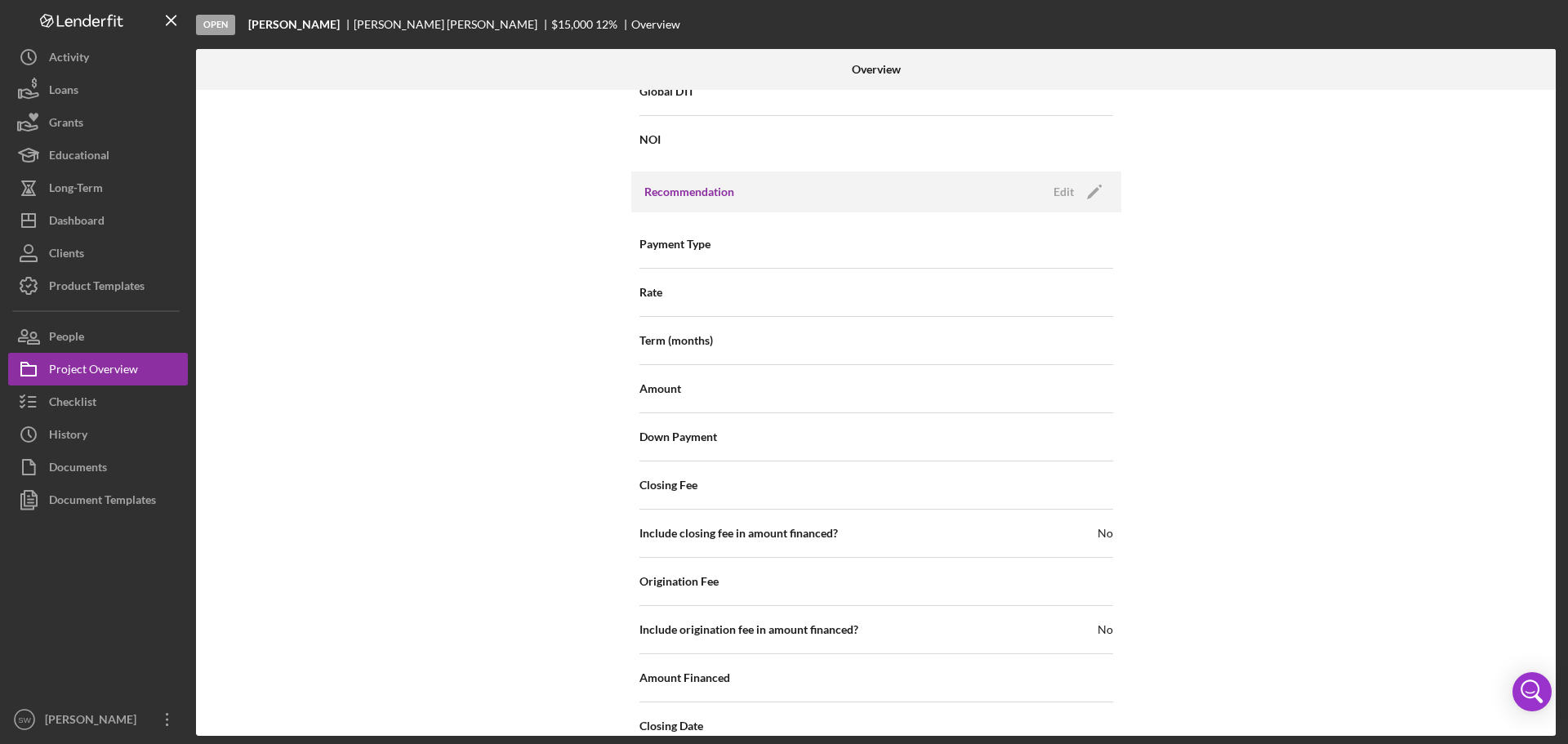
scroll to position [1750, 0]
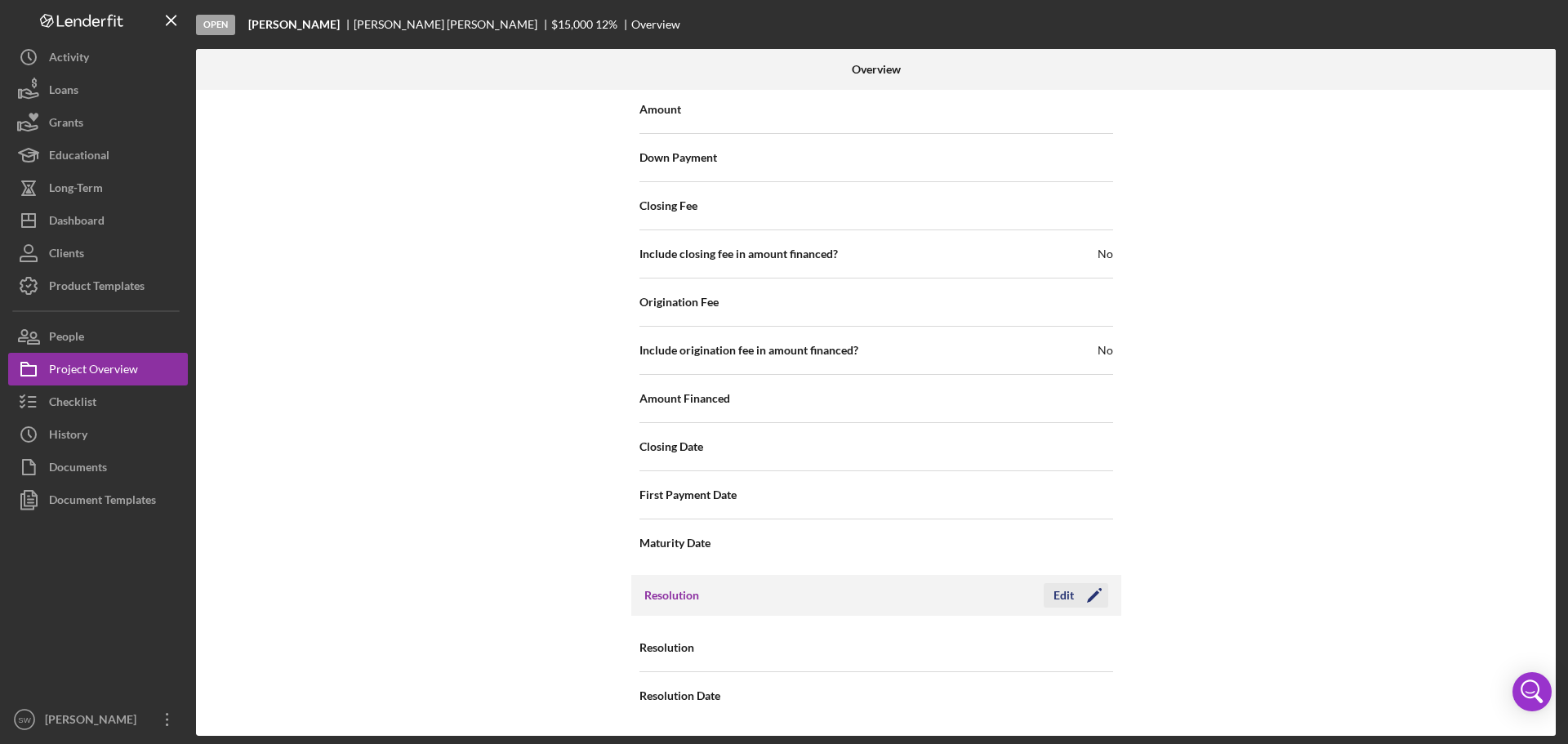
click at [1059, 597] on div "Edit" at bounding box center [1064, 595] width 21 height 24
click at [932, 656] on div "Select..." at bounding box center [976, 649] width 196 height 37
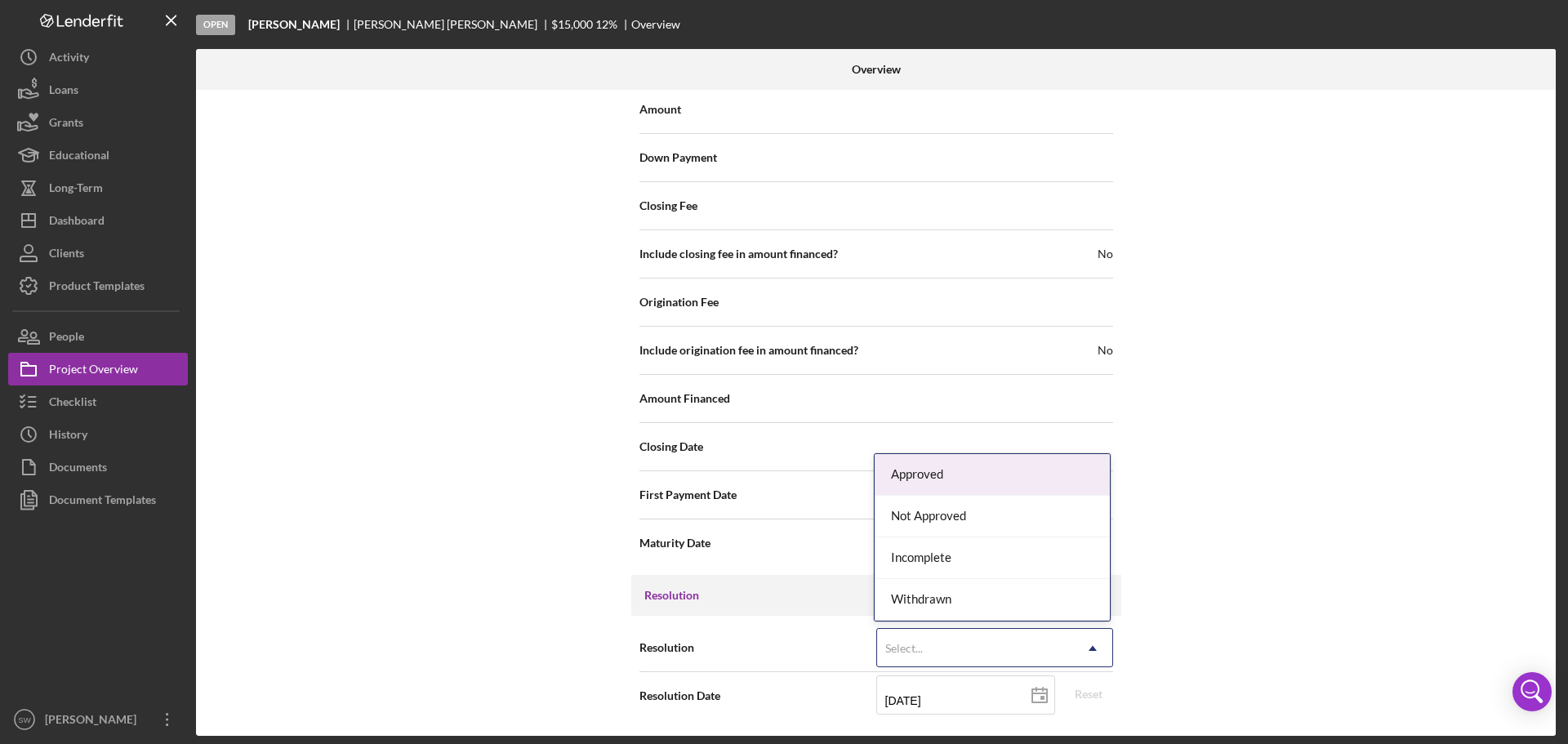
click at [907, 472] on div "Approved" at bounding box center [992, 474] width 235 height 42
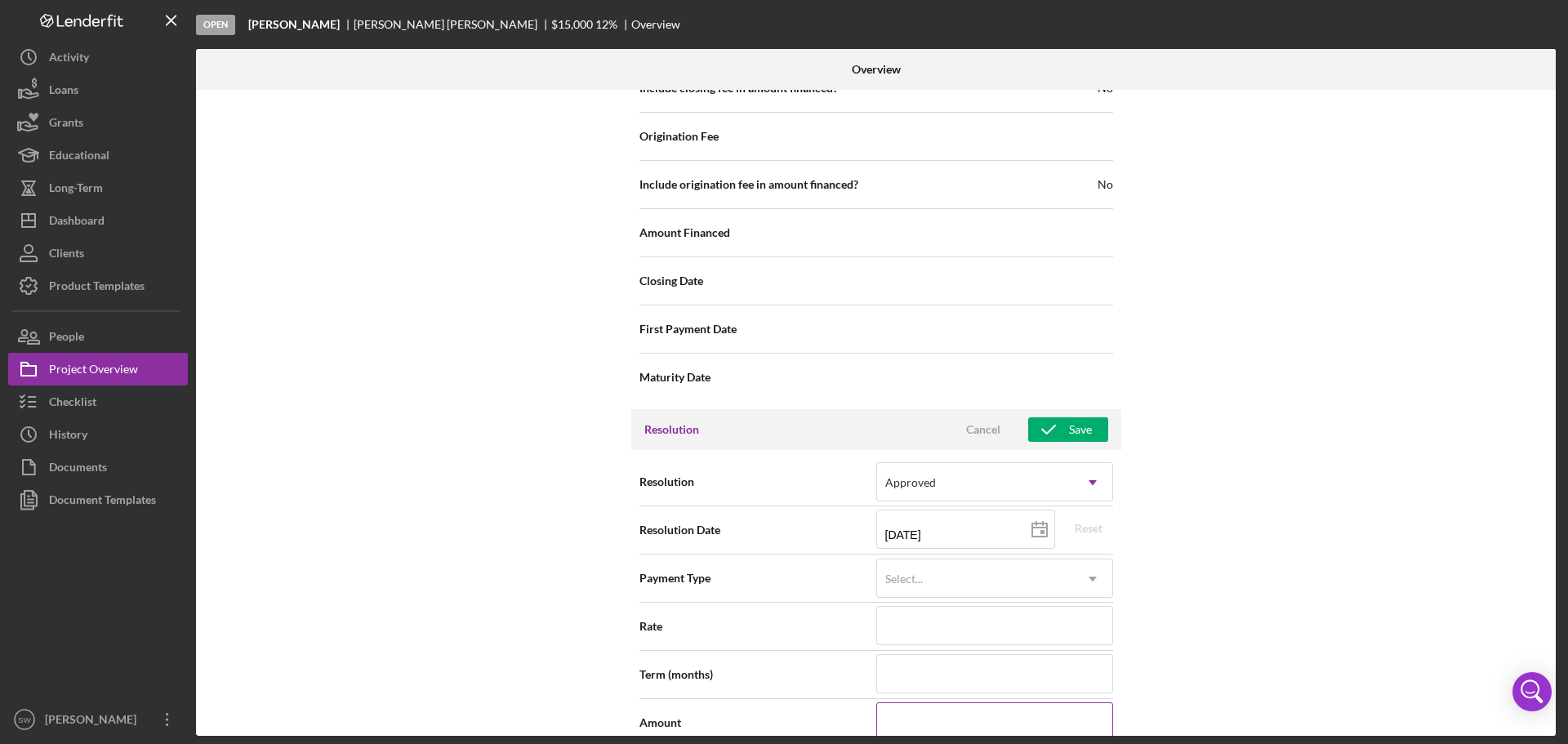
scroll to position [1995, 0]
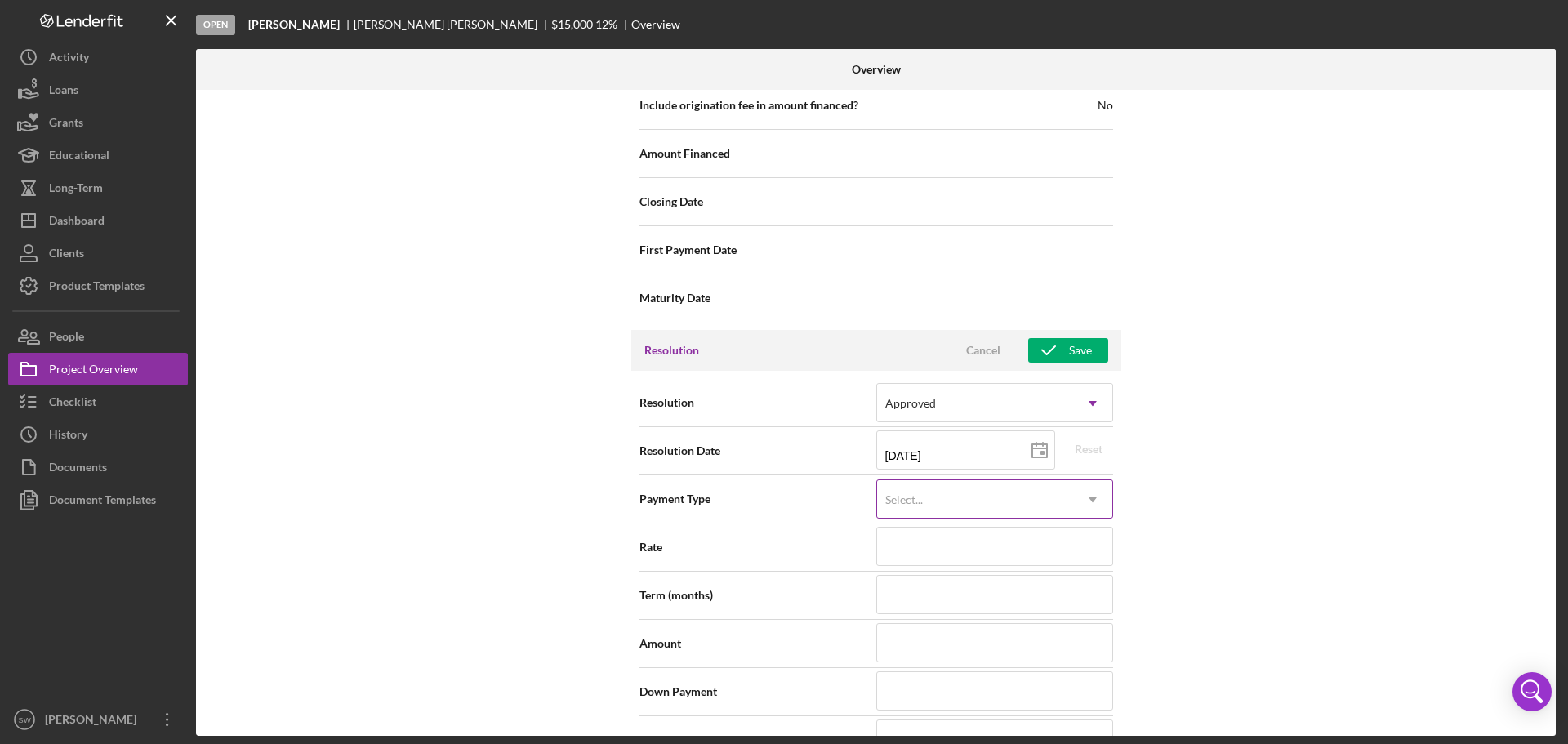
click at [910, 499] on div "Select..." at bounding box center [904, 500] width 37 height 13
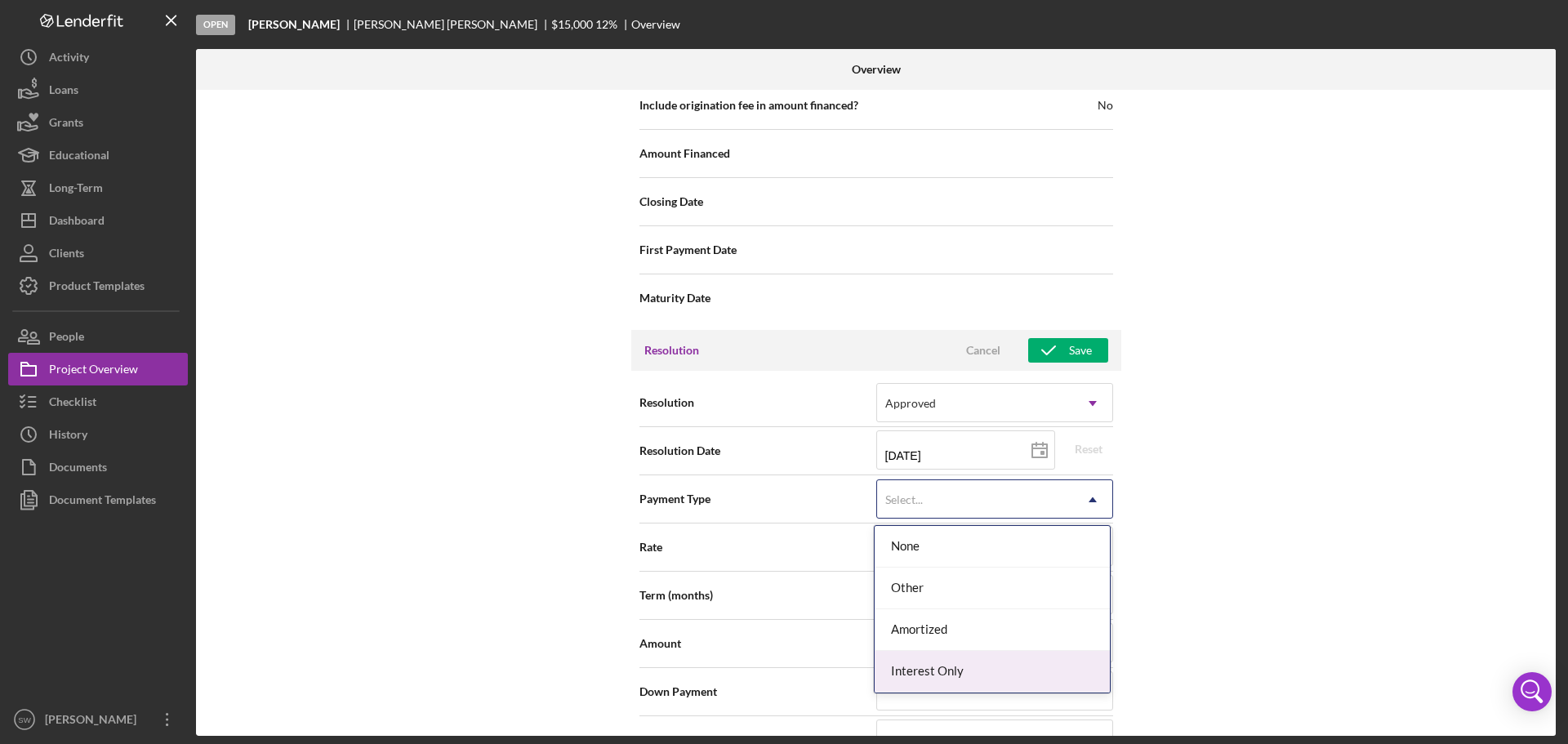
click at [911, 671] on div "Interest Only" at bounding box center [992, 672] width 235 height 42
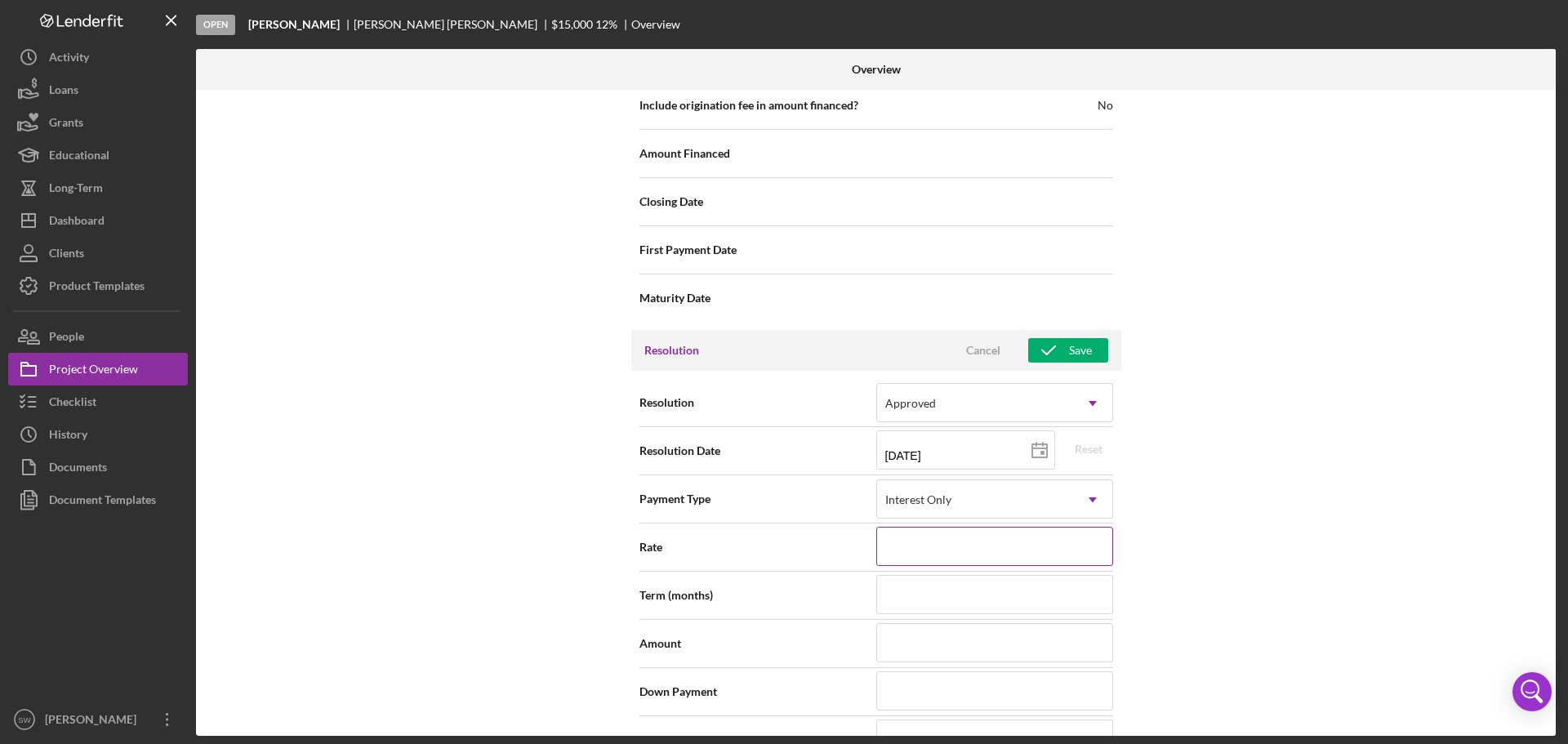
click at [901, 550] on input at bounding box center [995, 547] width 237 height 39
type input "8.000%"
click at [908, 595] on input at bounding box center [995, 595] width 237 height 39
type input "1"
type input "12"
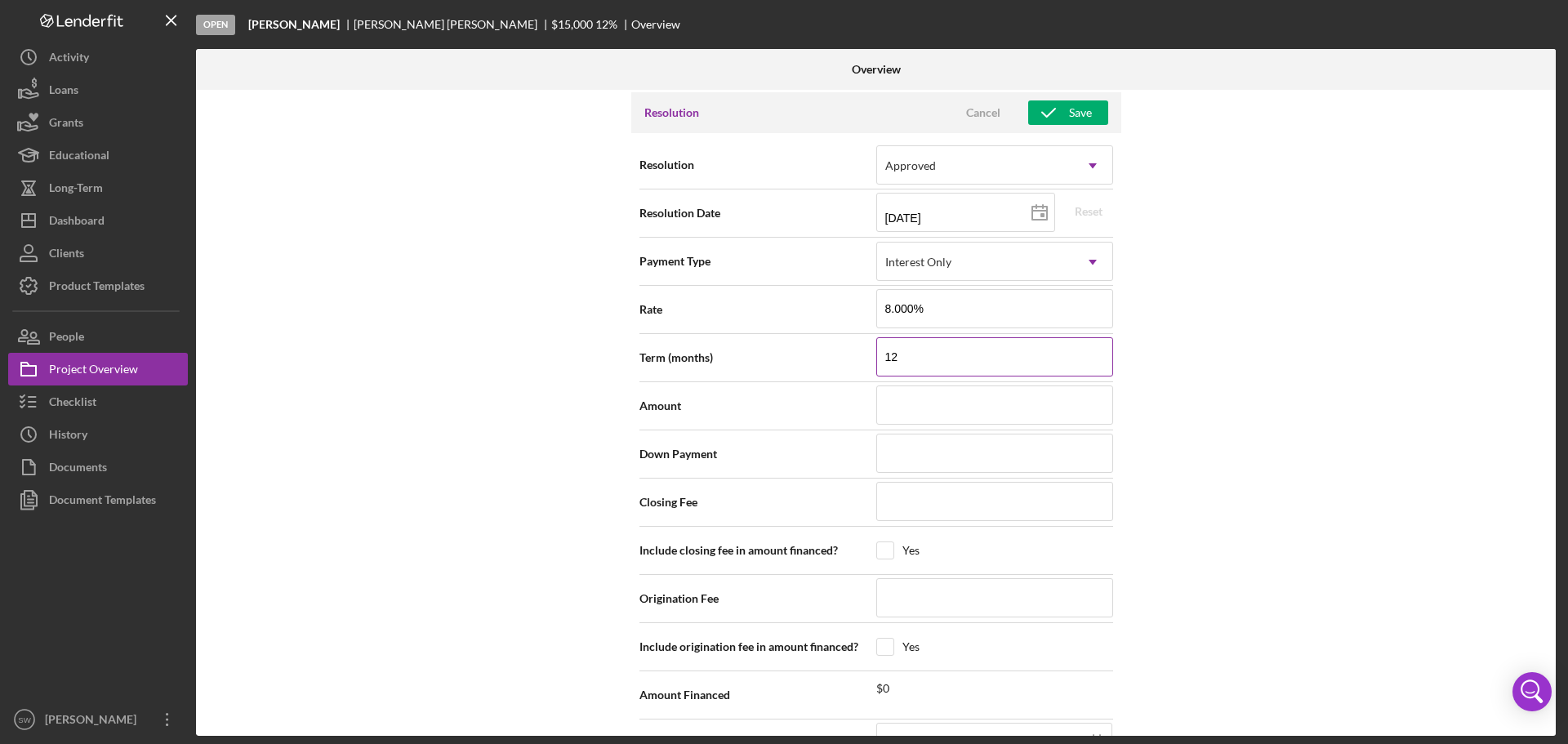
scroll to position [2240, 0]
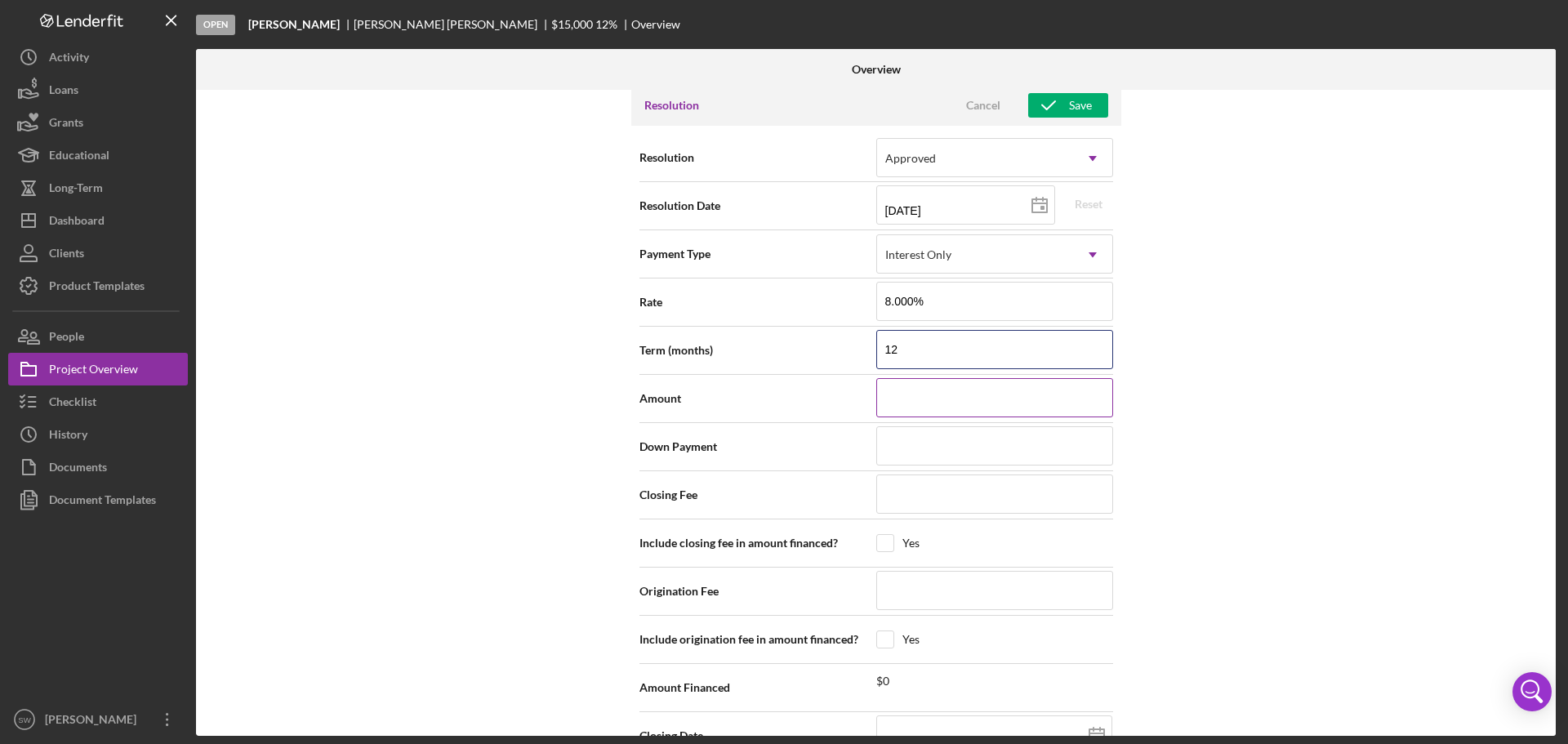
type input "12"
click at [902, 396] on input at bounding box center [995, 398] width 237 height 39
type input "$4"
type input "$40"
type input "$400"
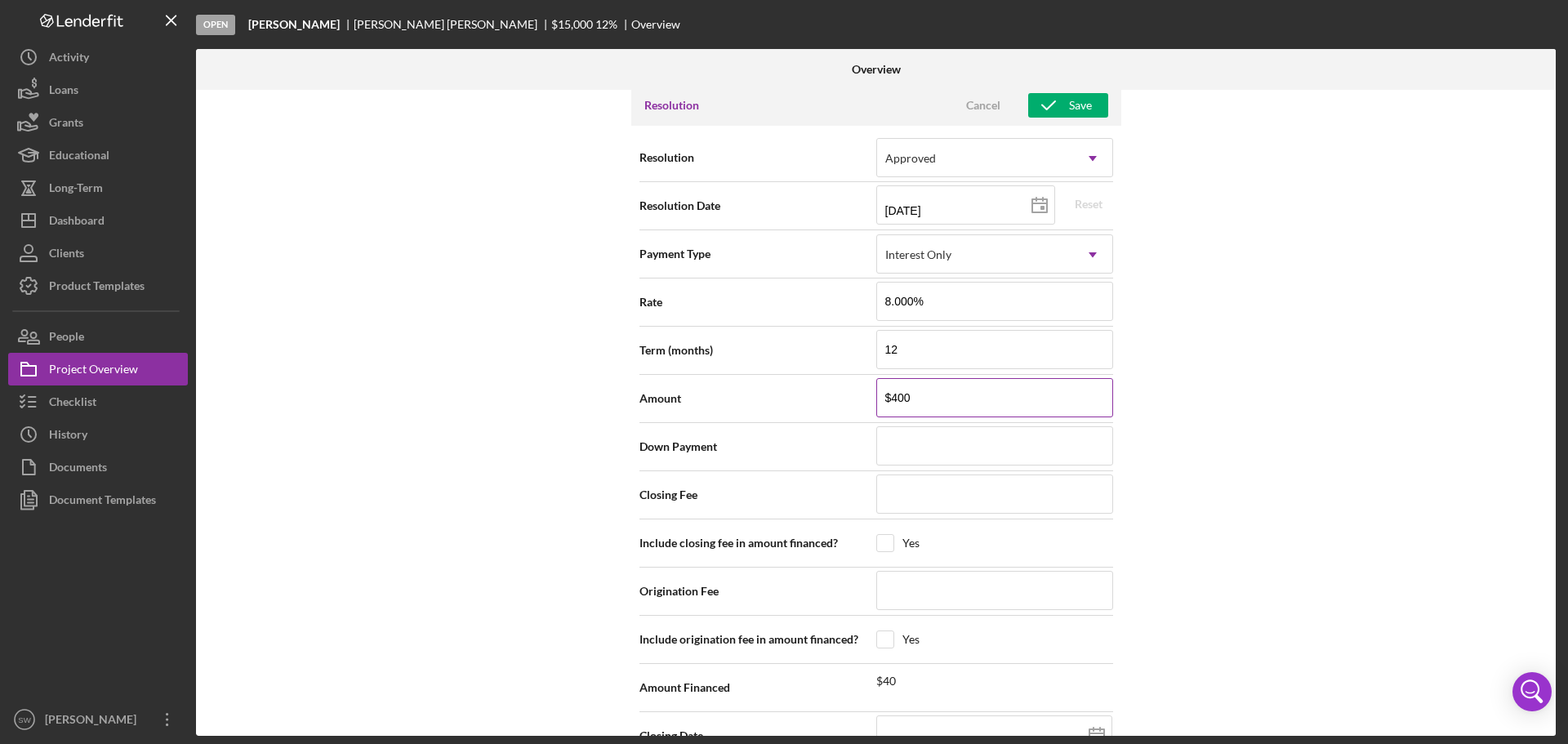
type input "$4,000"
type input "$40,000"
click at [901, 452] on input at bounding box center [995, 446] width 237 height 39
type input "$0"
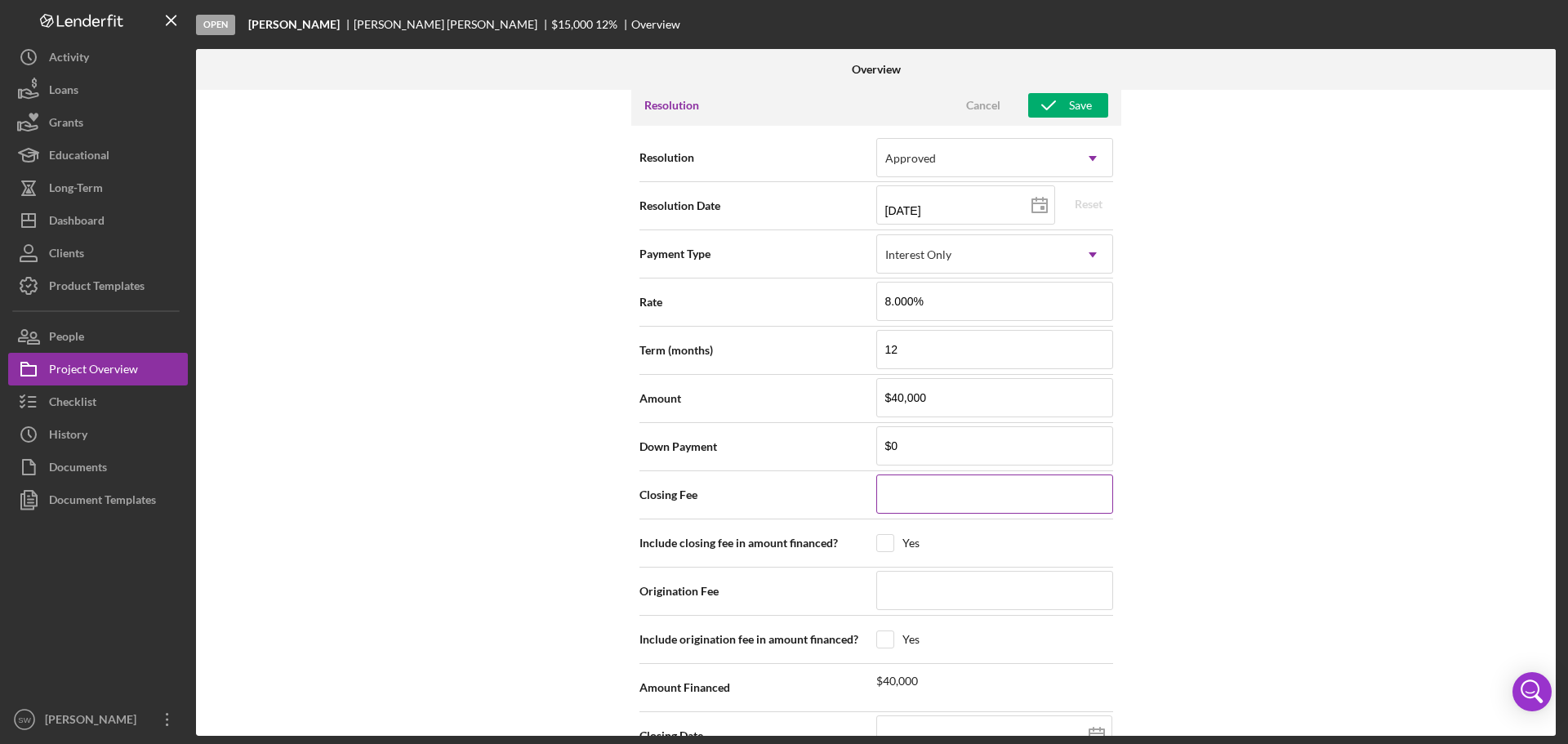
click at [915, 496] on input at bounding box center [995, 494] width 237 height 39
type input "$0"
click at [898, 591] on input at bounding box center [995, 591] width 237 height 39
type input "$8"
type input "$80"
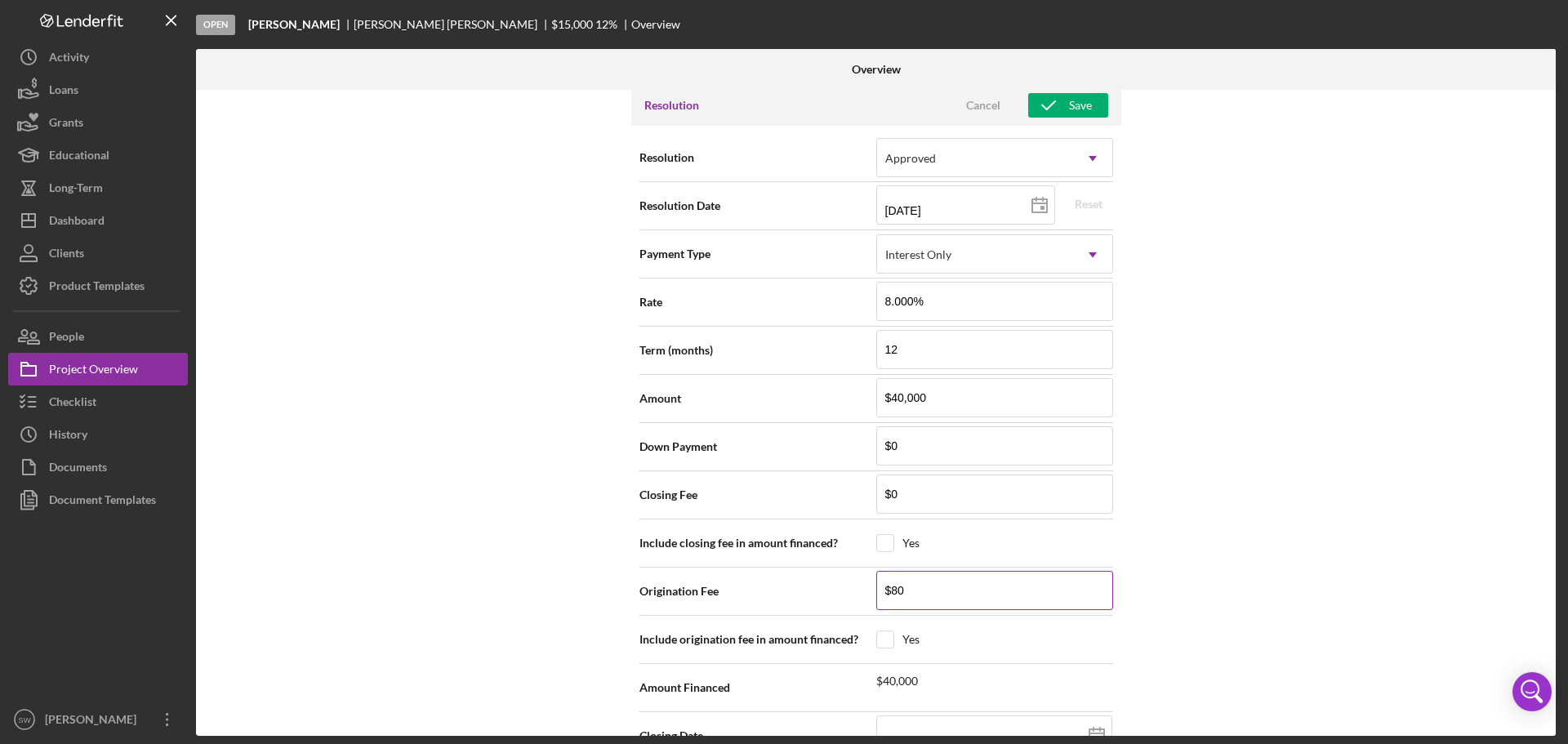
type input "$800"
click at [1165, 591] on div "Internal Workflow Stage Open Icon/Dropdown Arrow Archive (can unarchive later i…" at bounding box center [877, 413] width 1360 height 647
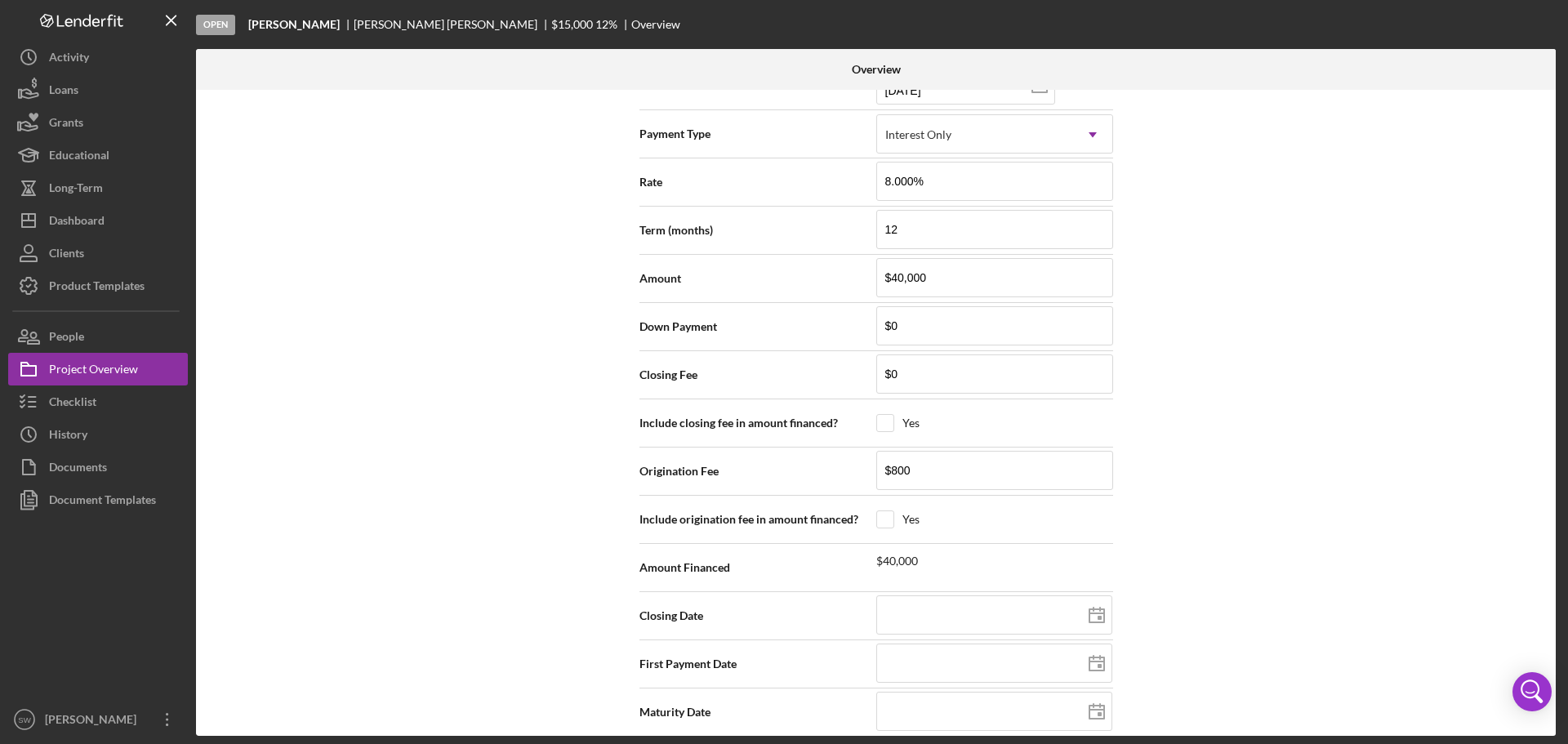
scroll to position [2377, 0]
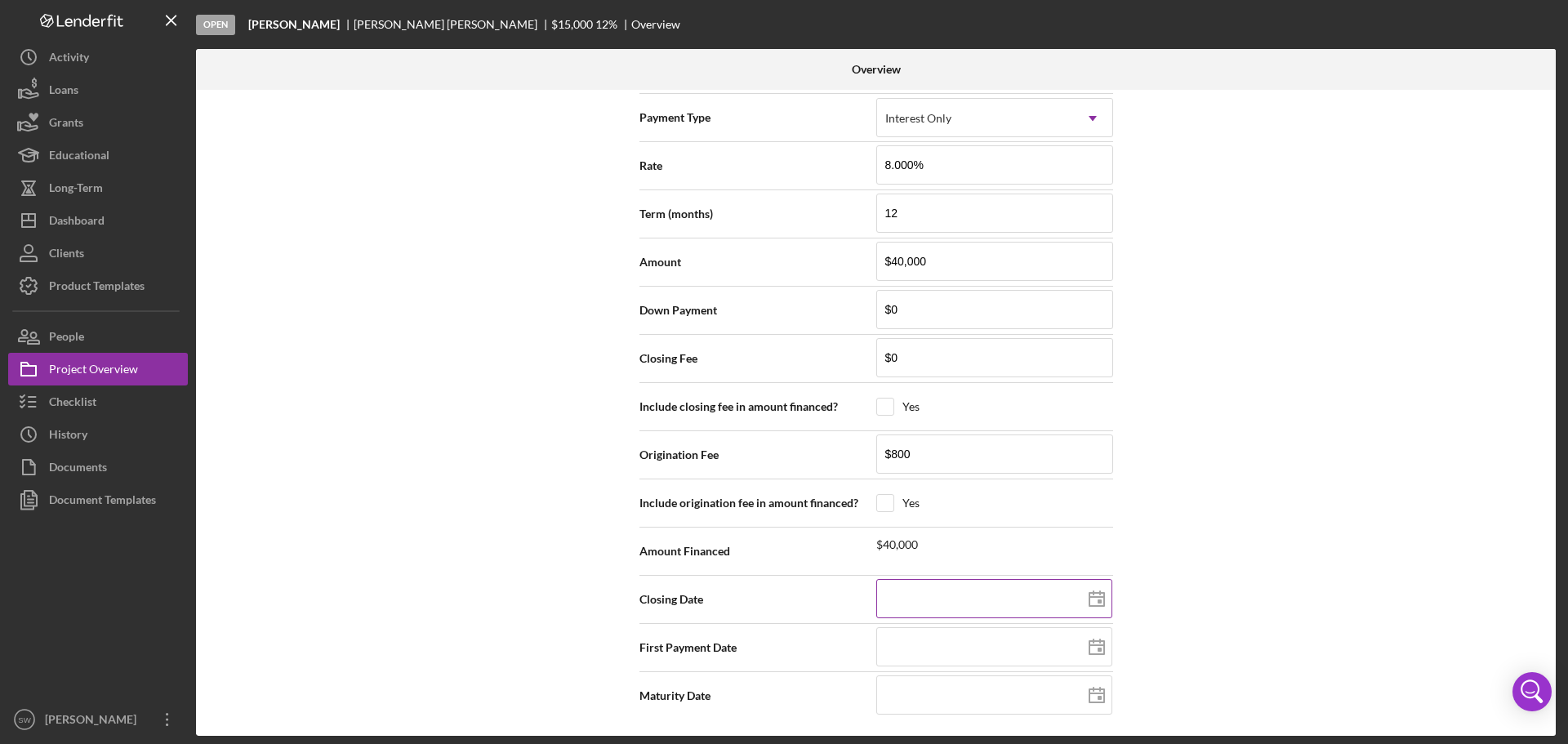
click at [1091, 601] on icon at bounding box center [1097, 600] width 41 height 41
type input "[DATE]"
click at [1096, 650] on icon at bounding box center [1097, 648] width 41 height 41
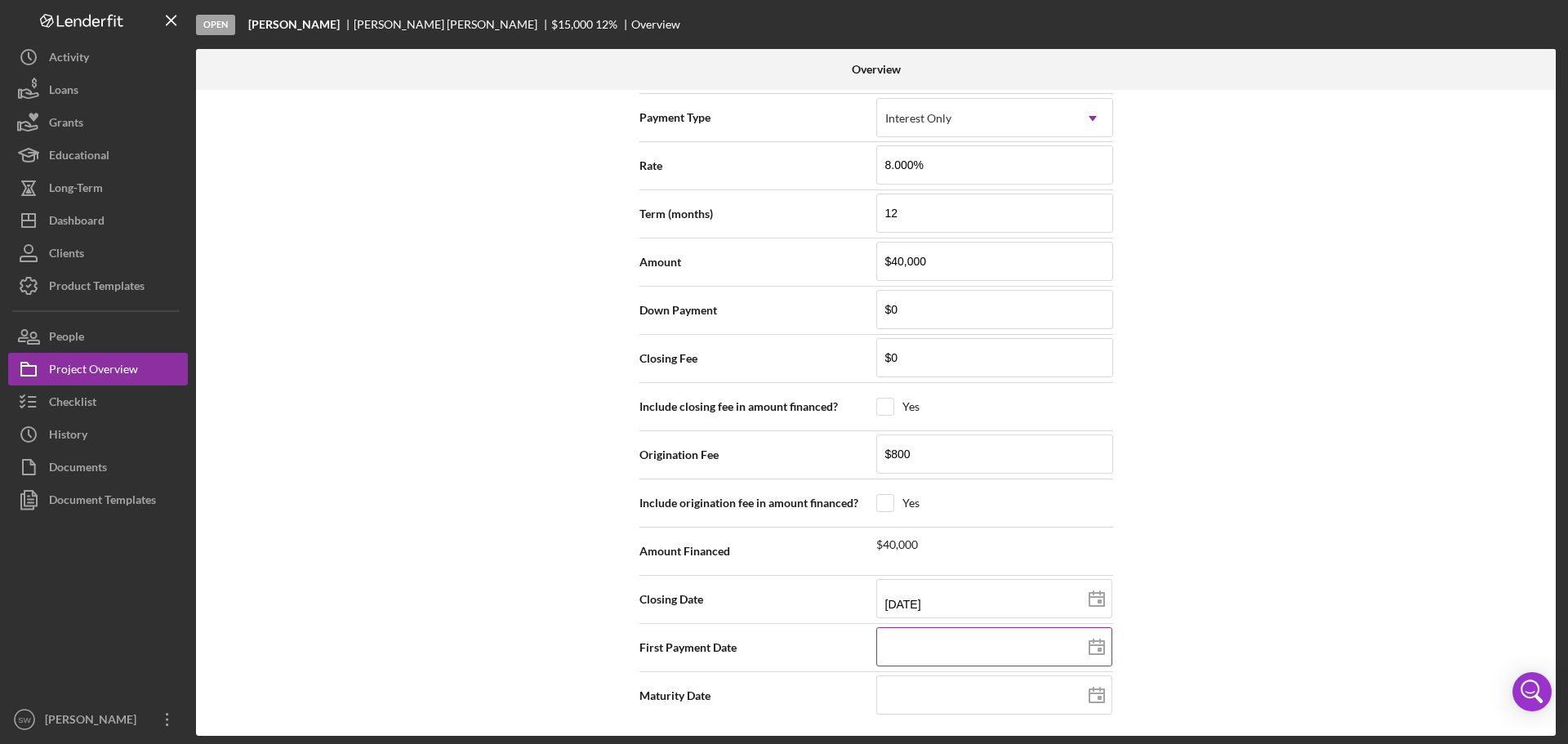
type input "[DATE]"
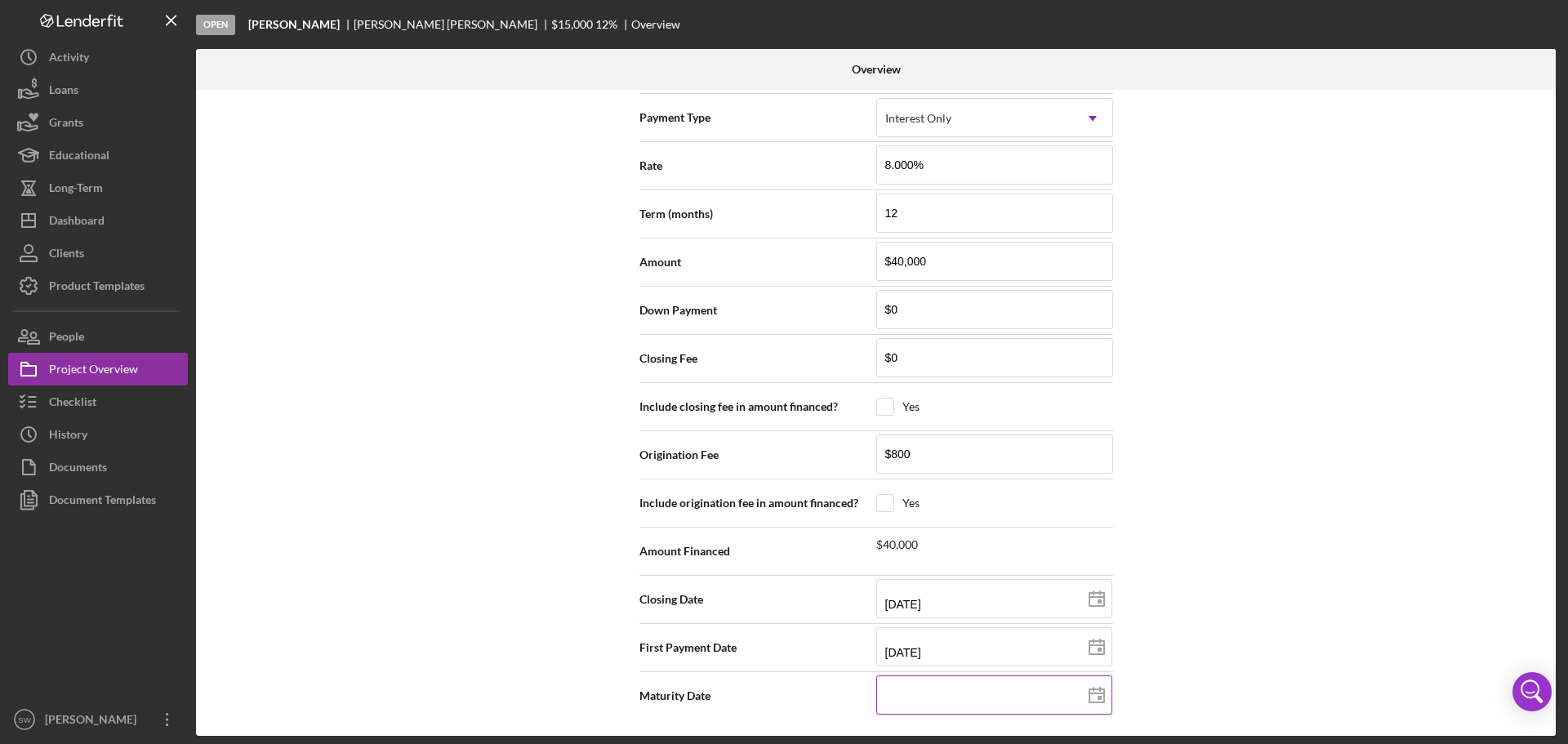
click at [897, 692] on input at bounding box center [995, 695] width 236 height 39
type input "1m/dd/yyyy"
type input "12/dd/yyyy"
type input "12/0d/yyyy"
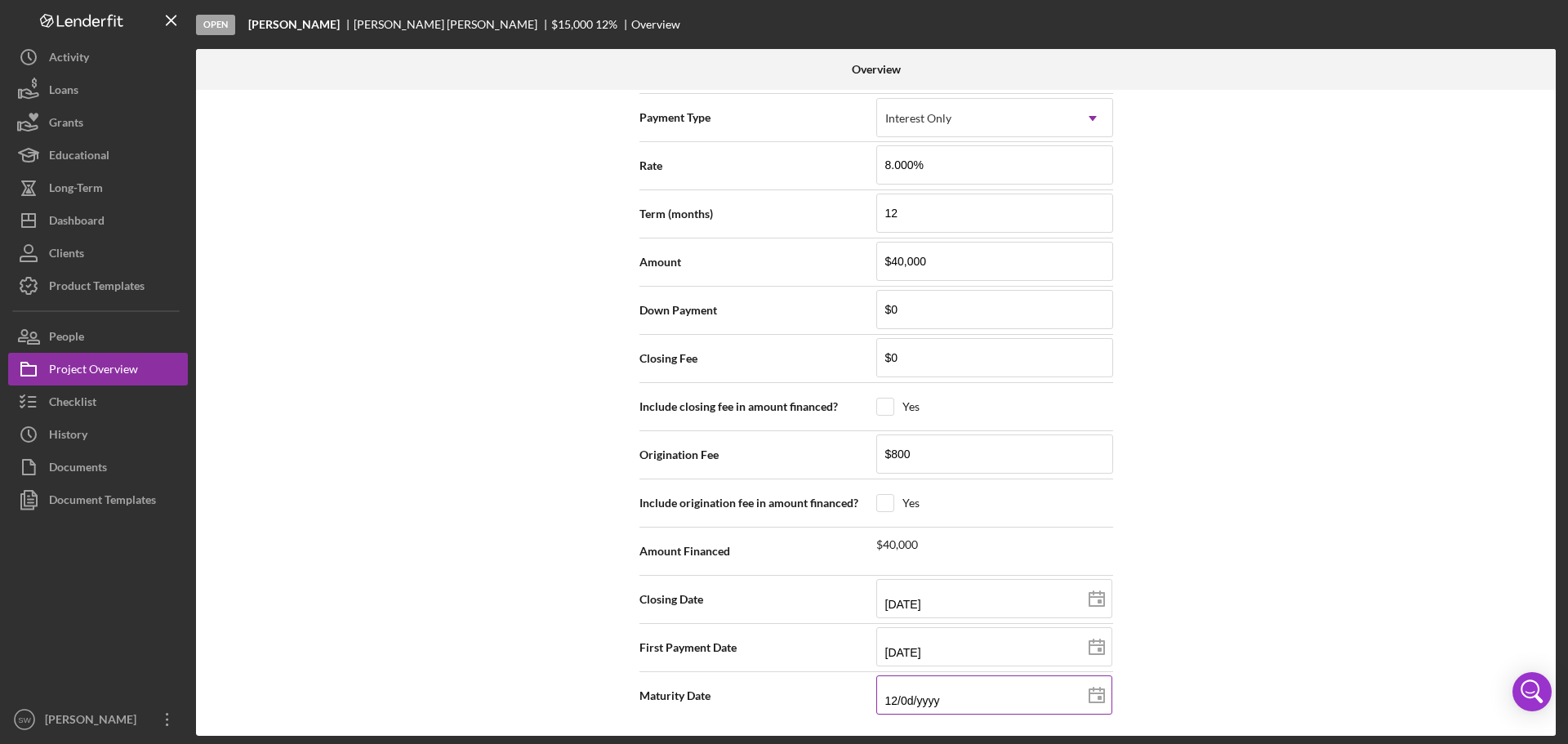
type input "12/01/yyyy"
type input "12/01/2yyy"
type input "12/01/20yy"
type input "12/01/202y"
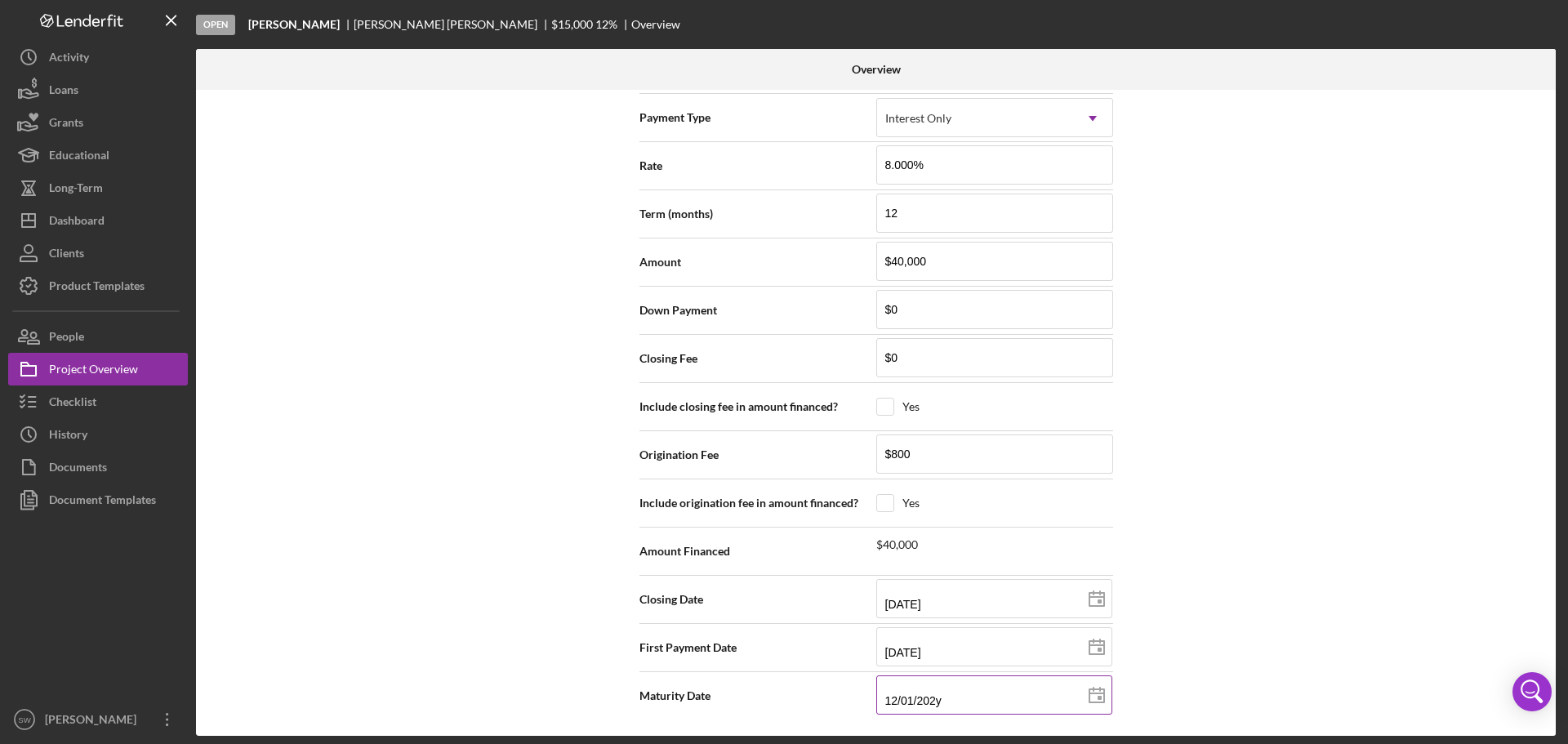
type input "[DATE]"
click at [1235, 621] on div "Internal Workflow Stage Open Icon/Dropdown Arrow Archive (can unarchive later i…" at bounding box center [877, 413] width 1360 height 647
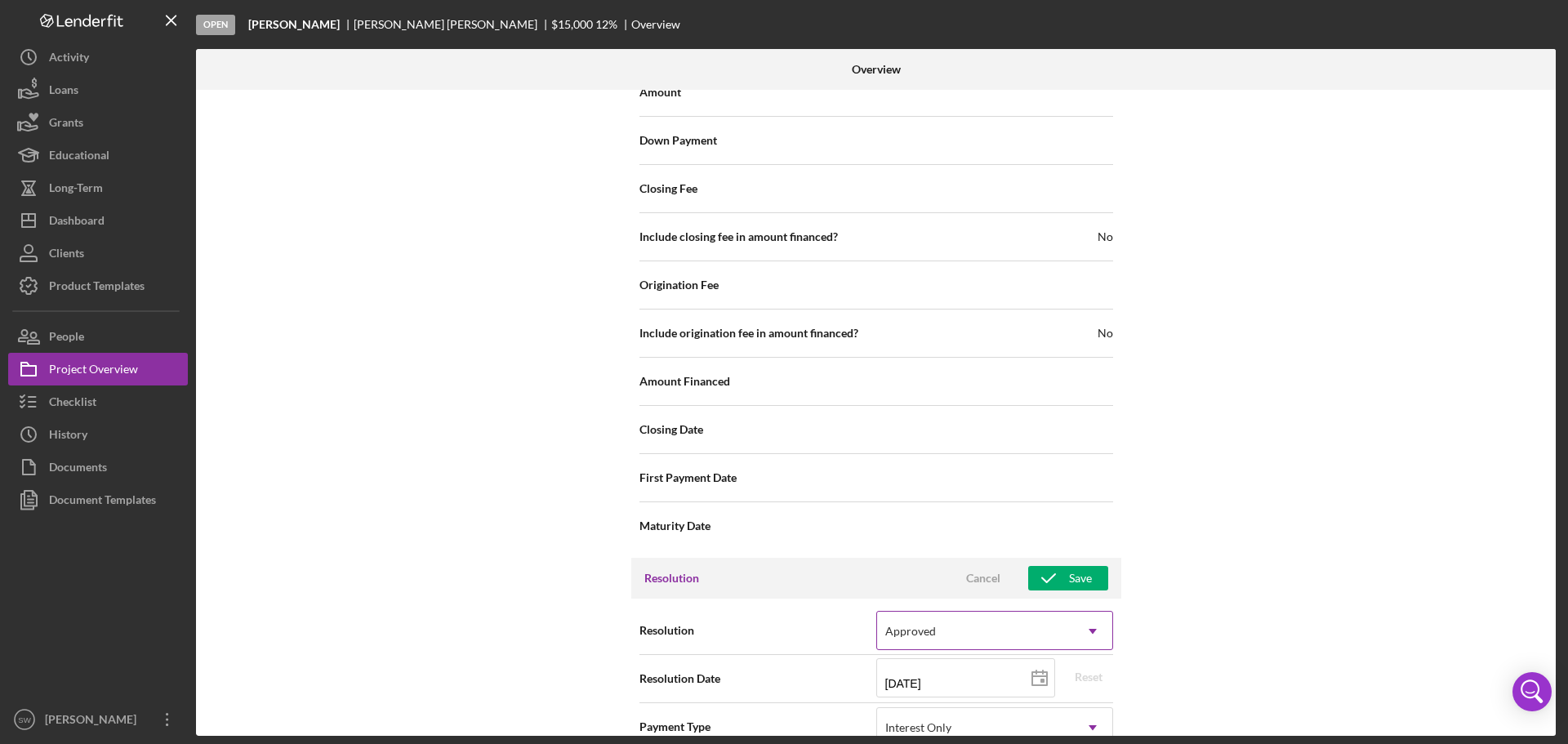
scroll to position [1805, 0]
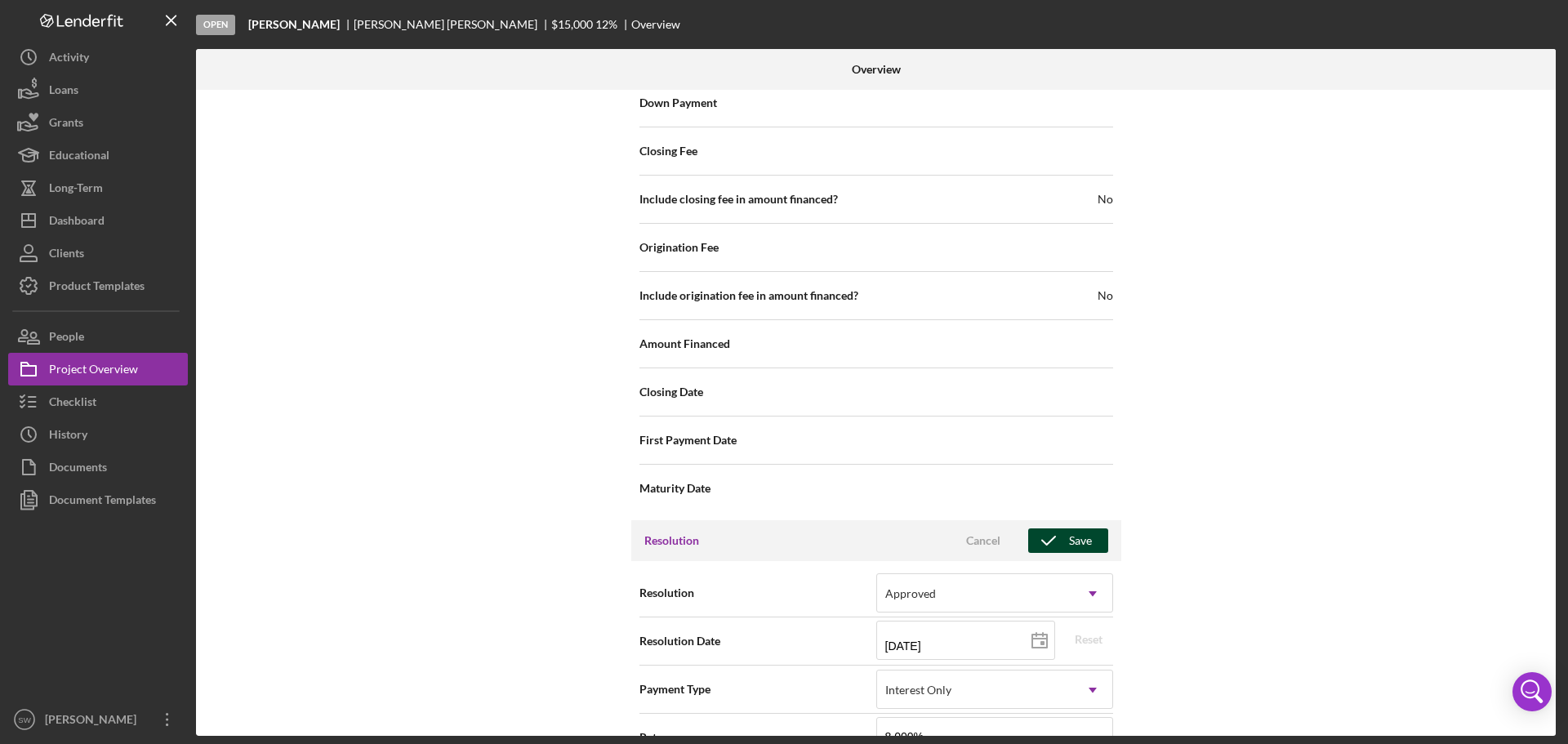
click at [1072, 542] on div "Save" at bounding box center [1081, 541] width 22 height 24
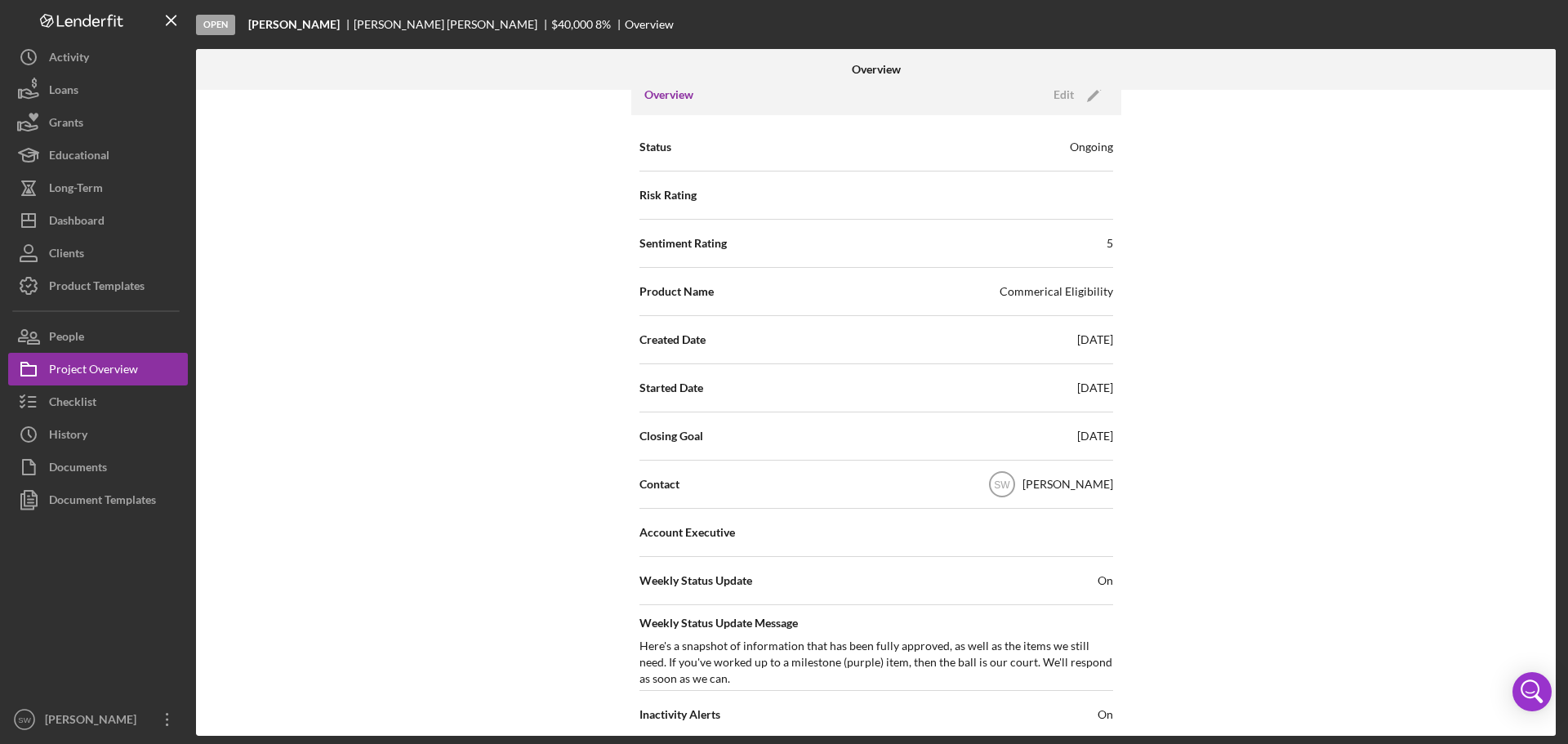
scroll to position [0, 0]
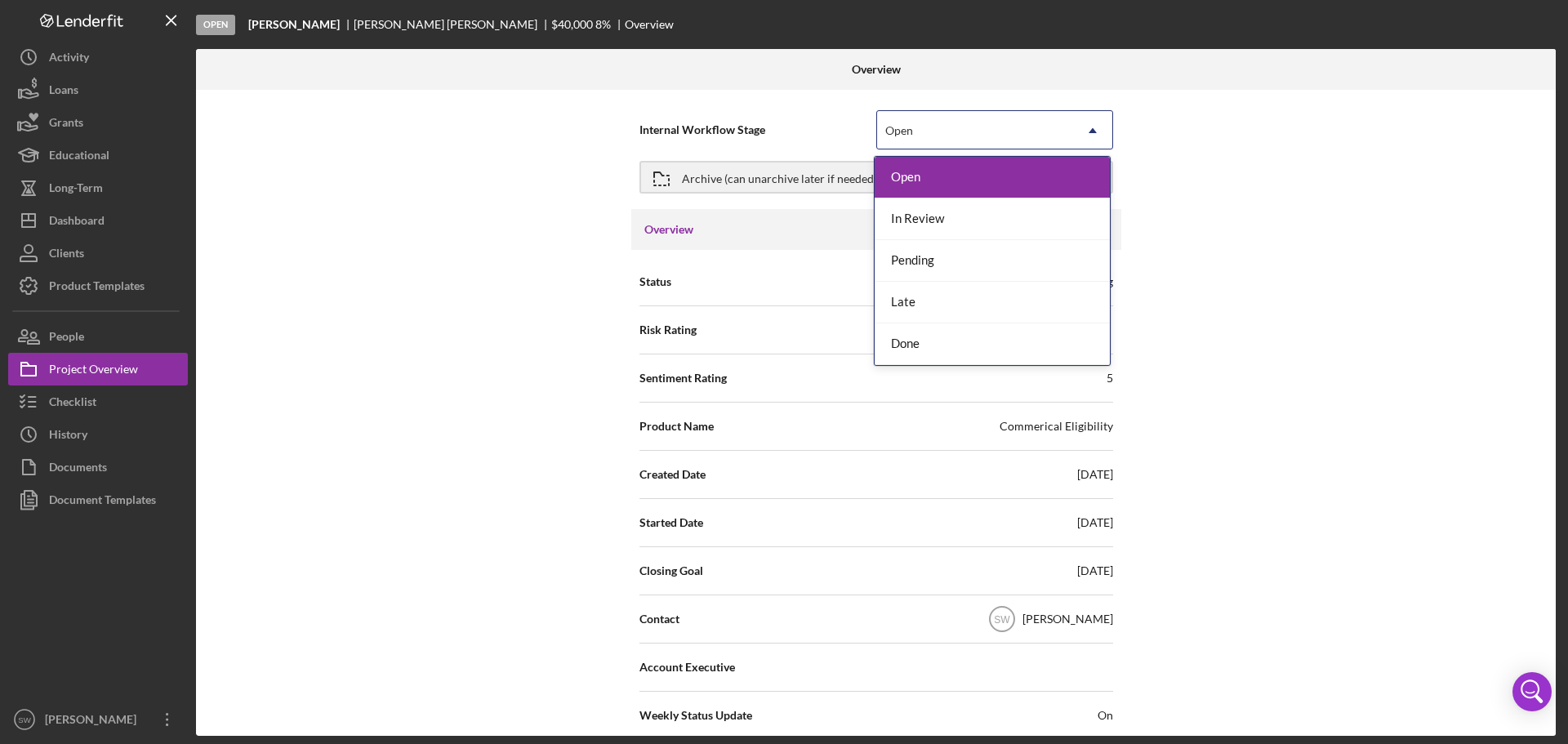
click at [1083, 129] on icon "Icon/Dropdown Arrow" at bounding box center [1093, 131] width 39 height 39
click at [906, 345] on div "Done" at bounding box center [992, 344] width 235 height 42
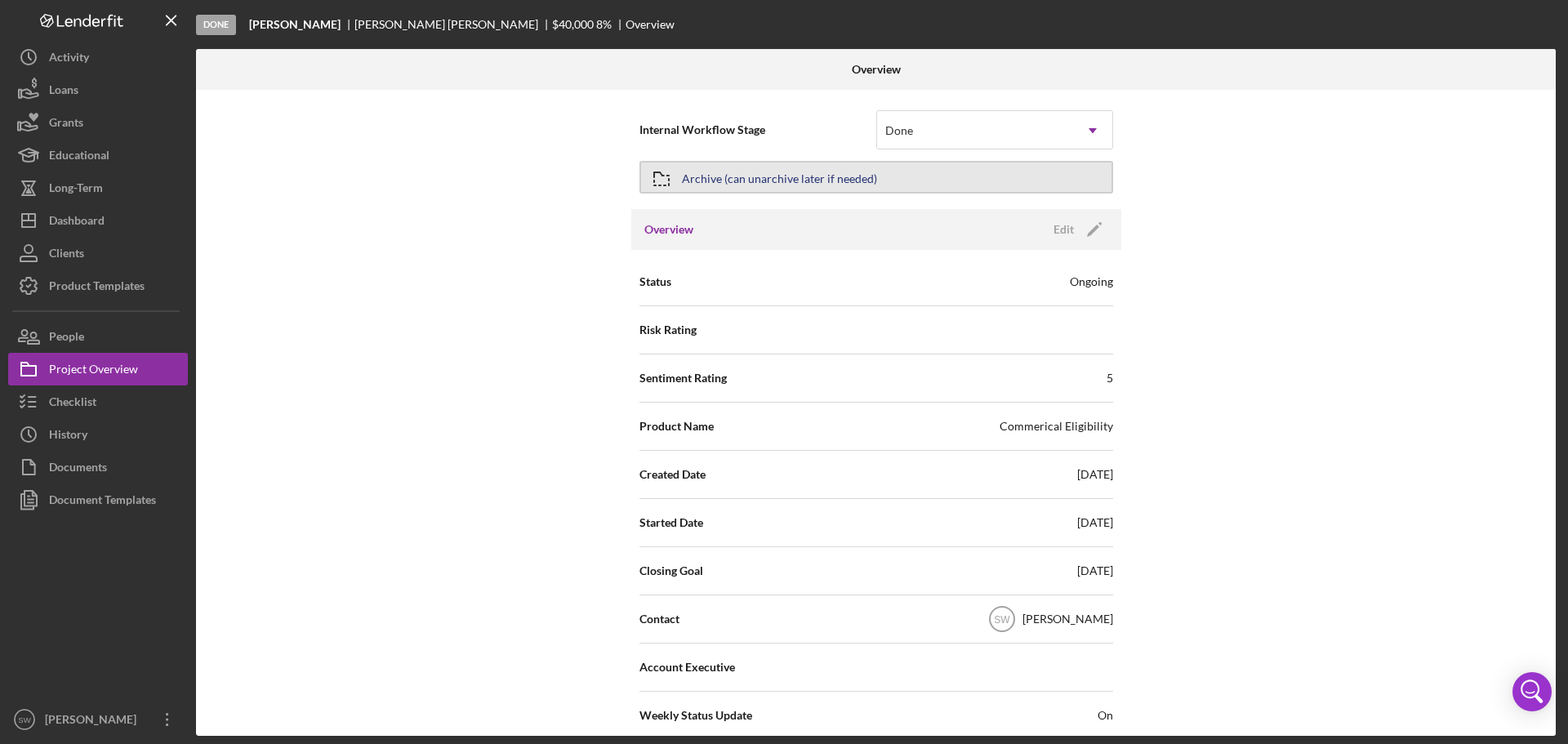
click at [673, 179] on icon "button" at bounding box center [661, 179] width 41 height 41
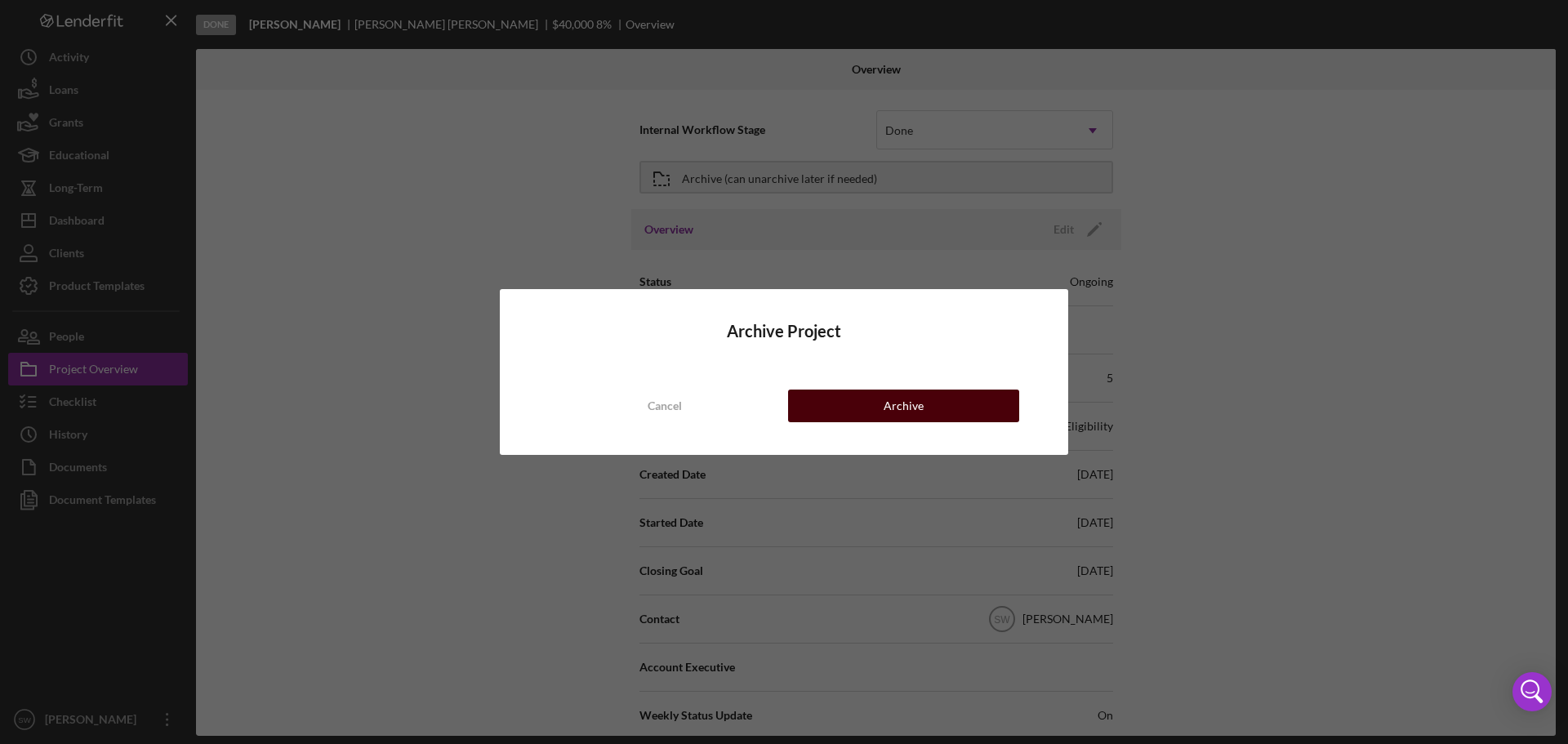
click at [907, 406] on div "Archive" at bounding box center [904, 405] width 40 height 33
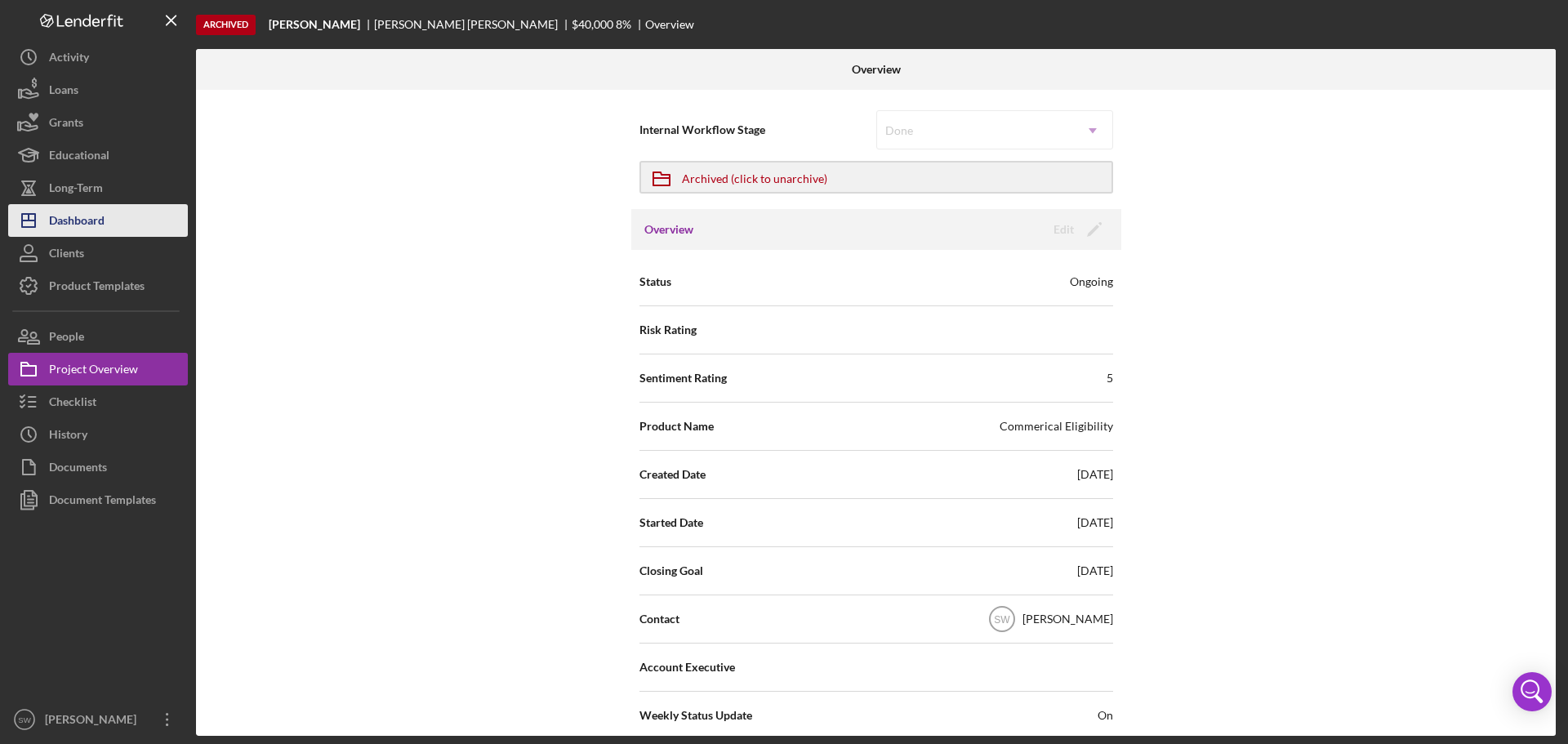
click at [76, 220] on div "Dashboard" at bounding box center [76, 222] width 55 height 36
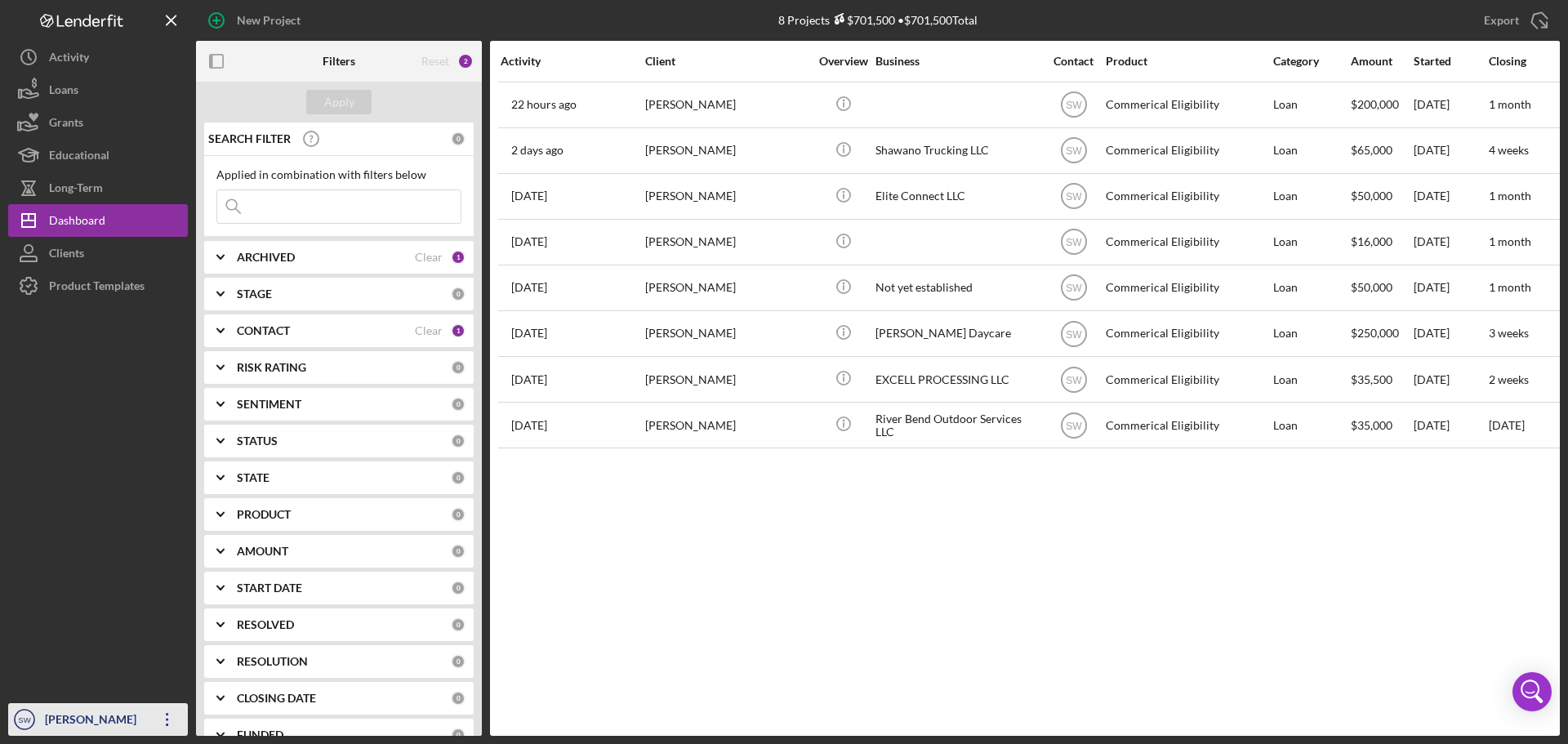
click at [63, 720] on div "[PERSON_NAME]" at bounding box center [94, 722] width 106 height 36
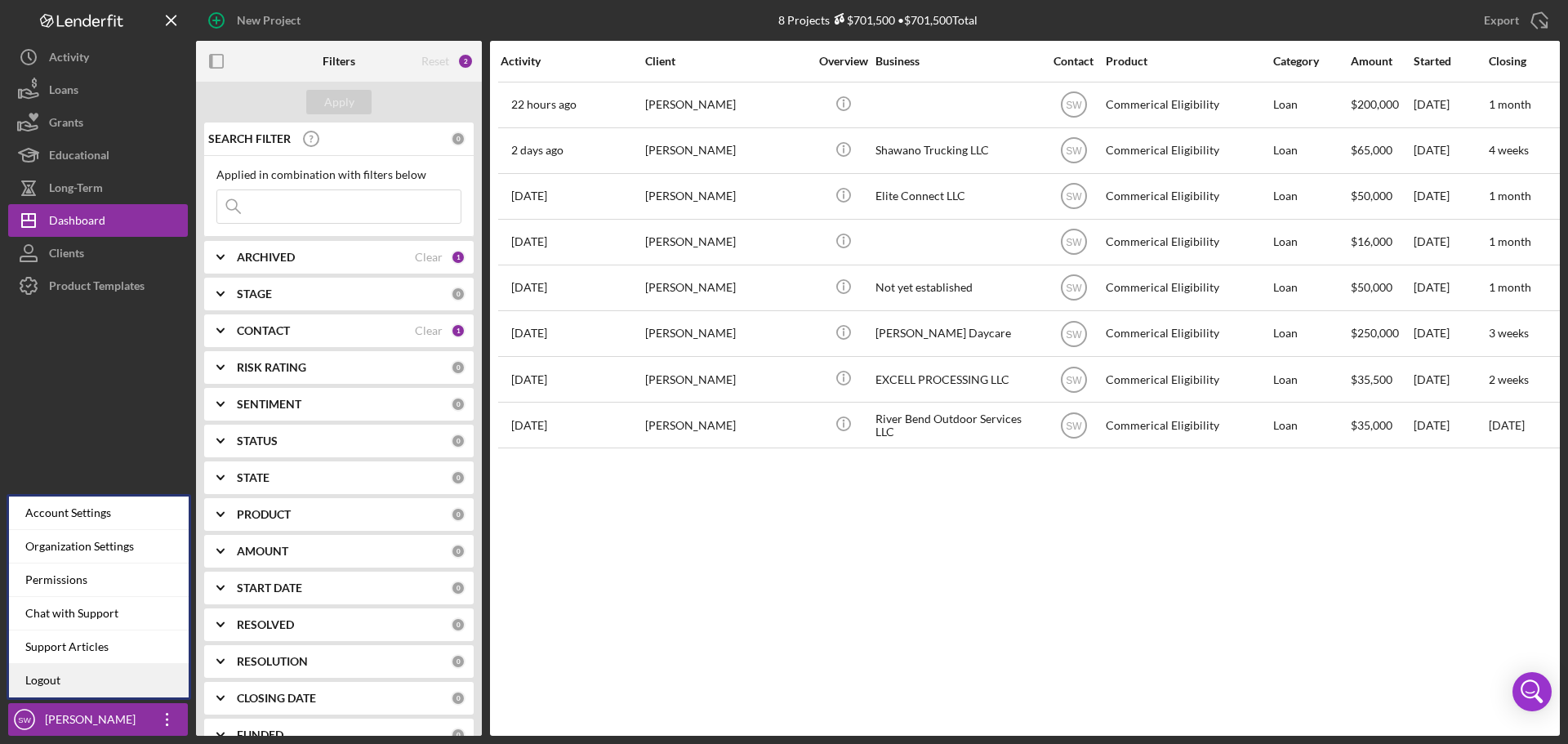
click at [42, 684] on link "Logout" at bounding box center [99, 681] width 180 height 34
